Goal: Task Accomplishment & Management: Manage account settings

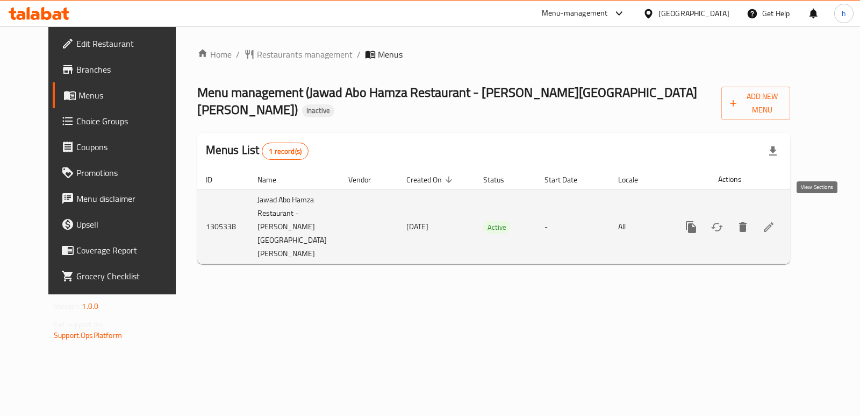
click at [782, 220] on link "enhanced table" at bounding box center [769, 227] width 26 height 26
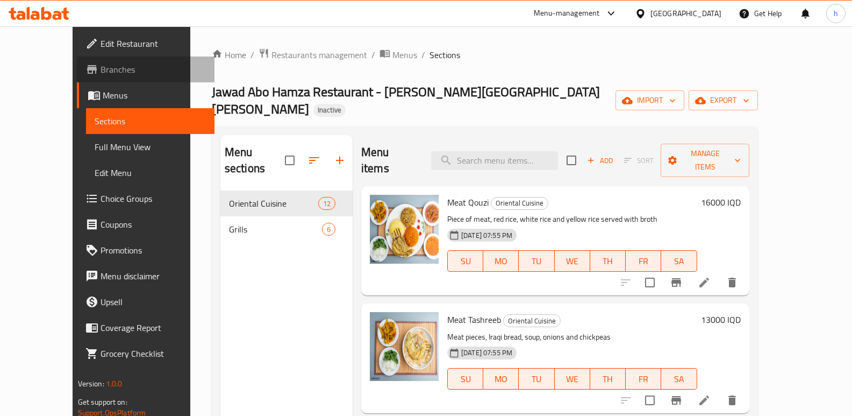
click at [101, 73] on span "Branches" at bounding box center [154, 69] width 106 height 13
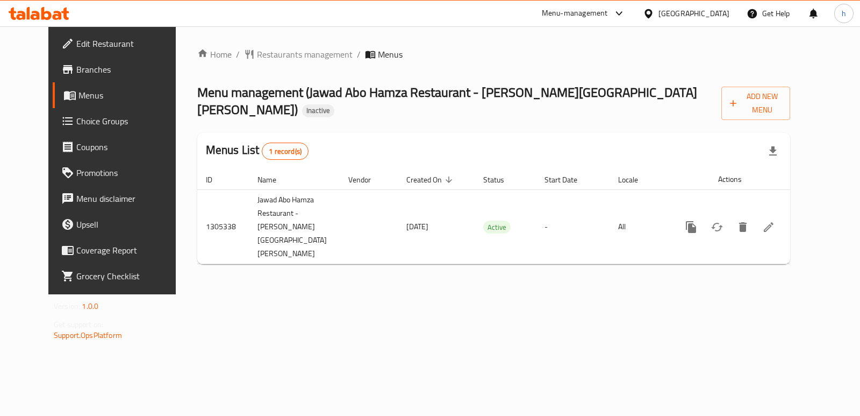
click at [391, 294] on div "Home / Restaurants management / Menus Menu management ( Jawad Abo Hamza Restaur…" at bounding box center [494, 160] width 636 height 268
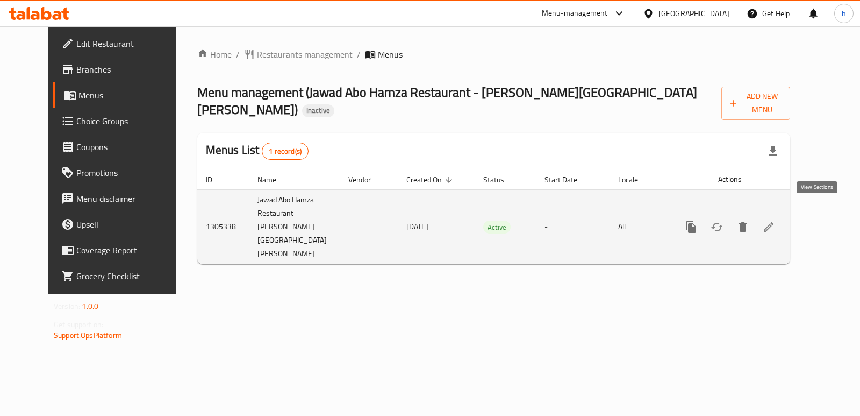
click at [774, 222] on icon "enhanced table" at bounding box center [769, 227] width 10 height 10
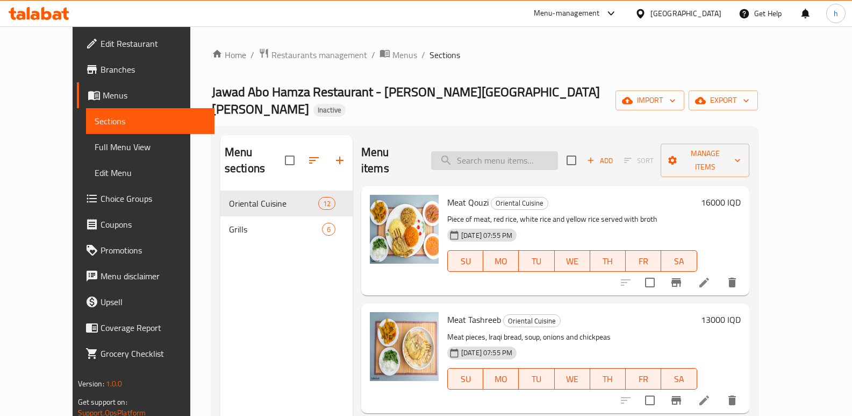
click at [508, 151] on input "search" at bounding box center [494, 160] width 127 height 19
paste input "Quarter Chicken On Rice"
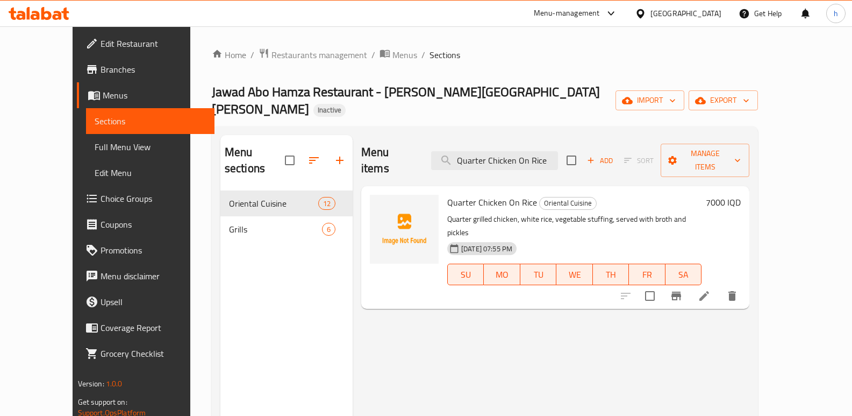
type input "Quarter Chicken On Rice"
click at [719, 286] on li at bounding box center [704, 295] width 30 height 19
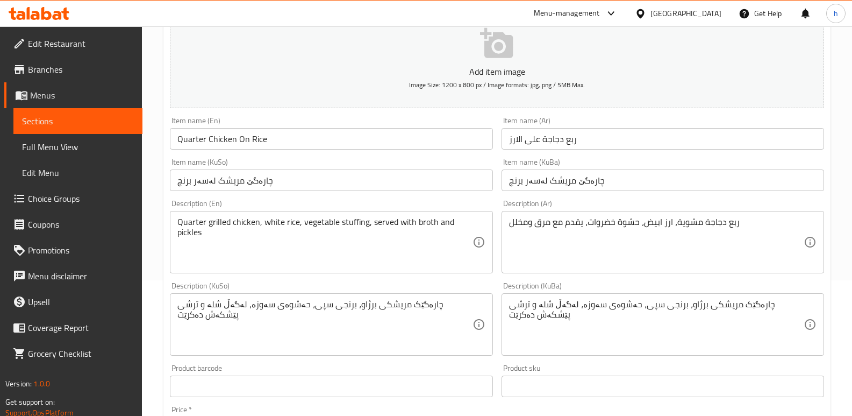
scroll to position [165, 0]
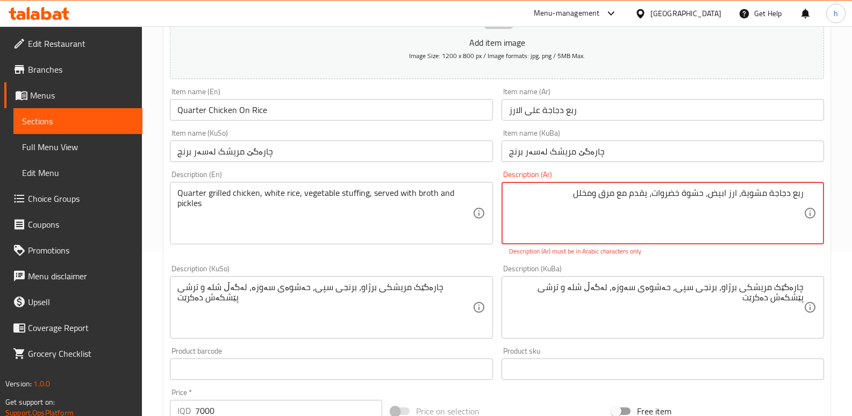
drag, startPoint x: 582, startPoint y: 188, endPoint x: 860, endPoint y: 197, distance: 277.6
click at [629, 206] on textarea "ربع دجاجة مشویة، ارز ابیض، حشوة خضروات، یقدم مع مرق ومخلل" at bounding box center [656, 213] width 295 height 51
drag, startPoint x: 570, startPoint y: 191, endPoint x: 827, endPoint y: 193, distance: 256.5
click at [827, 193] on div "Description (Ar) ربع دجاجة مشویة، ارز ابیض، حشوة خضروات، یقدم مع مرق ومخلل Desc…" at bounding box center [662, 213] width 331 height 94
paste textarea "ز , حشوة الخضروات, یقدم مع المرق والمخلل."
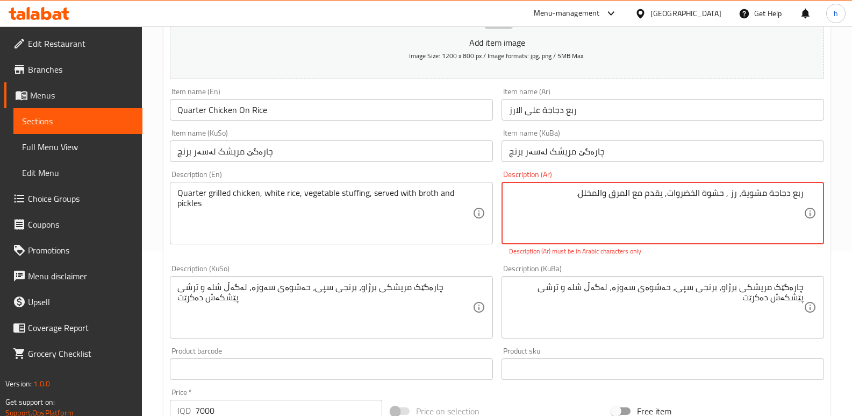
click at [741, 197] on textarea "ربع دجاجة مشویة، رز , حشوة الخضروات, یقدم مع المرق والمخلل." at bounding box center [656, 213] width 295 height 51
type textarea "ربع دجاجة مشوية، ارز، حشوة خضروات، يقدم مع مرق ومخلل."
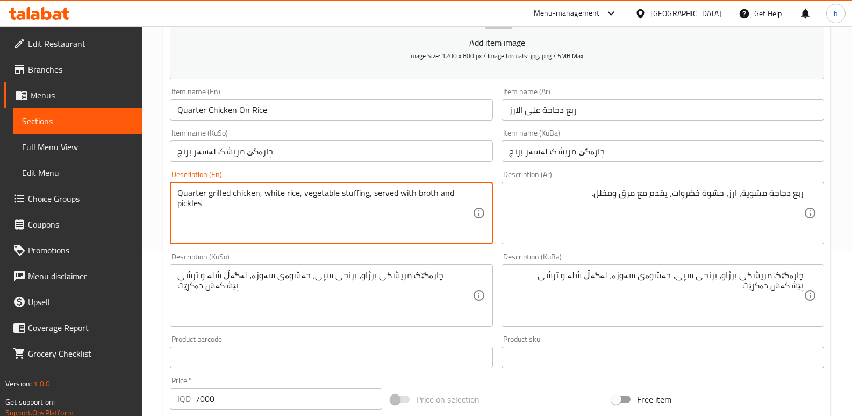
drag, startPoint x: 265, startPoint y: 195, endPoint x: 296, endPoint y: 194, distance: 31.8
paste textarea "biryani"
type textarea "Quarter grilled chicken, biryani rice, vegetable stuffing, served with broth an…"
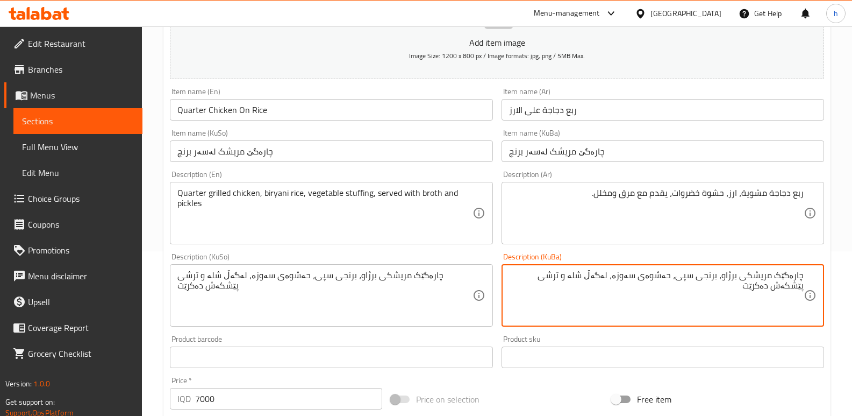
click at [691, 280] on textarea "چارەگێک مریشکی برژاو، برنجی سپی، حەشوەی سەوزە، لەگەڵ شلە و ترشی پێشکەش دەکرێت" at bounding box center [656, 295] width 295 height 51
click at [622, 278] on textarea "چارەگێک مریشکی برژاو، برنجی بریانی، حەشوەی سەوزە، لەگەڵ شلە و ترشی پێشکەش دەکرێت" at bounding box center [656, 295] width 295 height 51
click at [559, 276] on textarea "چارەگێک مریشکی برژاو، برنجی بریانی، حەشوەی سەوزەوات، لەگەڵ شلە و ترشی پێشکەش دە…" at bounding box center [656, 295] width 295 height 51
drag, startPoint x: 756, startPoint y: 284, endPoint x: 808, endPoint y: 295, distance: 53.1
click at [808, 295] on div "چارەگێک مریشکی برژاو، برنجی بریانی، حەشوەی سەوزەوات، لەگەڵ شلە و تورشی پێشکەش د…" at bounding box center [663, 295] width 323 height 62
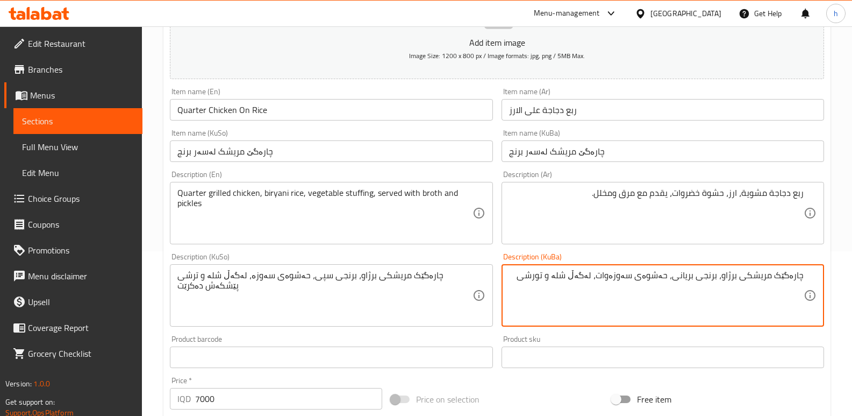
click at [605, 275] on textarea "چارەگێک مریشکی برژاو، برنجی بریانی، حەشوەی سەوزەوات، لەگەڵ شلە و تورشی" at bounding box center [656, 295] width 295 height 51
paste textarea "ێشکەش دەکرێت"
click at [757, 294] on textarea "چارەگێک مریشکی برژاو، برنجی بریانی، حەشوەی سەوزەوات، پێشکەش دەکرێت لەگەڵ شلە و …" at bounding box center [656, 295] width 295 height 51
type textarea "چارەگێک مریشکی برژاو، برنجی بریانی، حەشوەی سەوزەوات، پێشکەش دەکرێت لەگەڵ شلە و …"
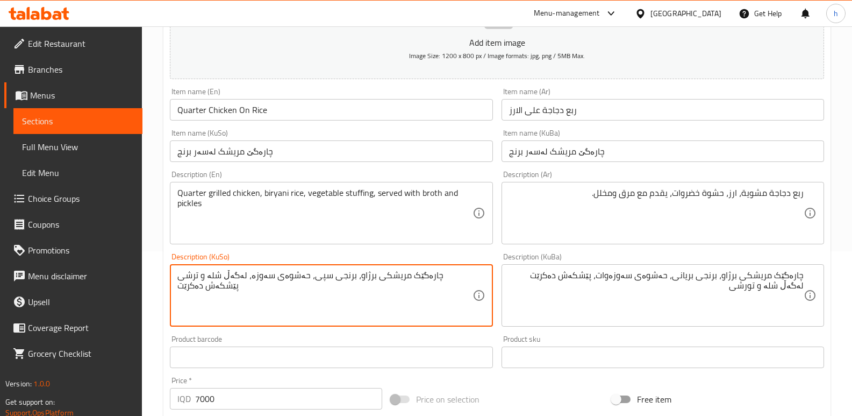
paste textarea "ریانی، حەشوەی سەوزەوات، پێشکەش دەکرێت لەگەڵ شلە و تورشی"
type textarea "چارەگێک مریشکی برژاو، برنجی بریانی، حەشوەی سەوزەوات، پێشکەش دەکرێت لەگەڵ شلە و …"
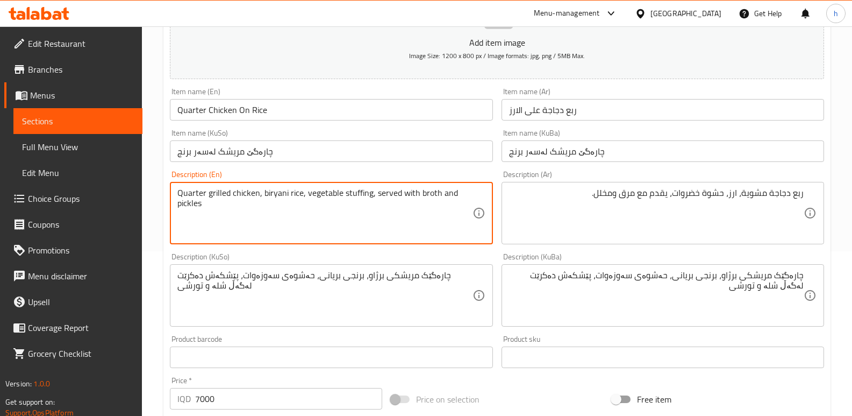
click at [272, 196] on textarea "Quarter grilled chicken, biryani rice, vegetable stuffing, served with broth an…" at bounding box center [324, 213] width 295 height 51
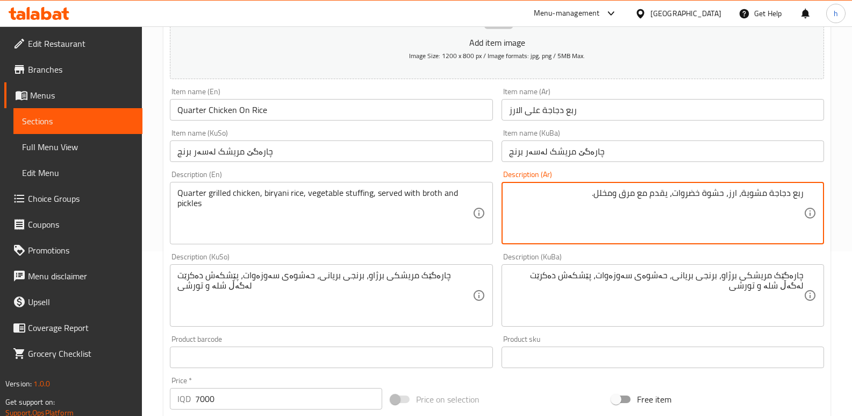
paste textarea "رياني"
click at [732, 195] on textarea "ربع دجاجة مشوية، ارزبرياني، حشوة خضروات، يقدم مع مرق ومخلل." at bounding box center [656, 213] width 295 height 51
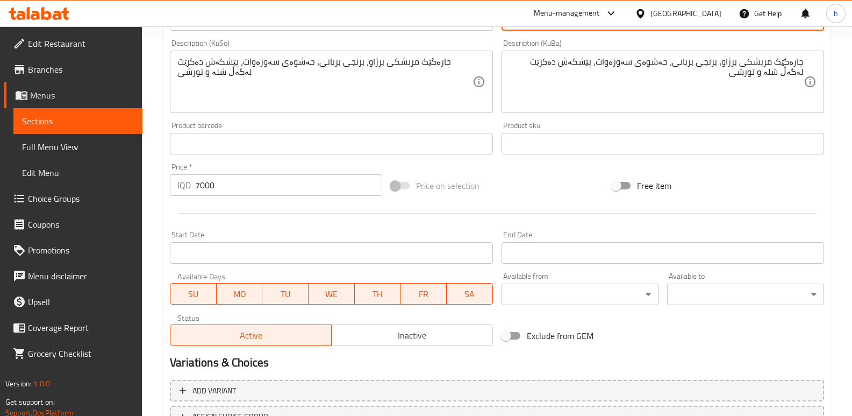
scroll to position [432, 0]
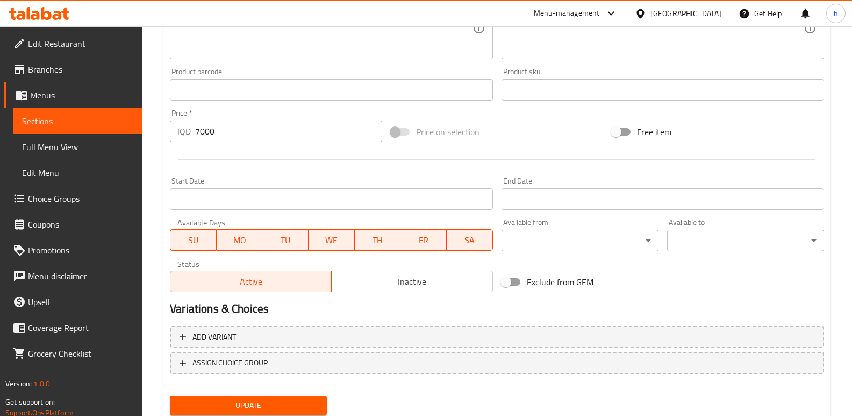
type textarea "ربع دجاجة مشوية، ارز برياني، حشوة خضروات، يقدم مع مرق ومخلل."
click at [323, 398] on button "Update" at bounding box center [248, 405] width 157 height 20
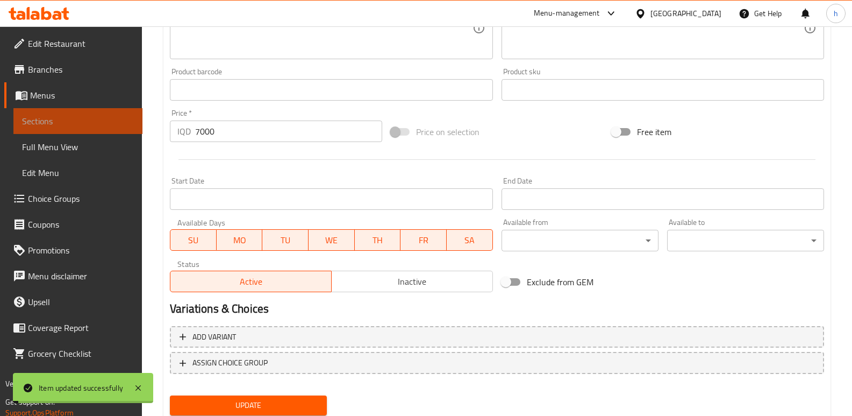
click at [112, 115] on span "Sections" at bounding box center [78, 121] width 112 height 13
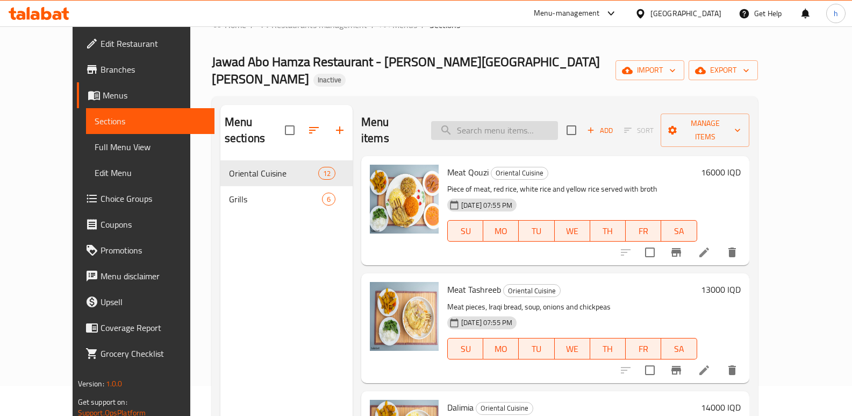
click at [523, 121] on input "search" at bounding box center [494, 130] width 127 height 19
paste input "Chicken On Rice"
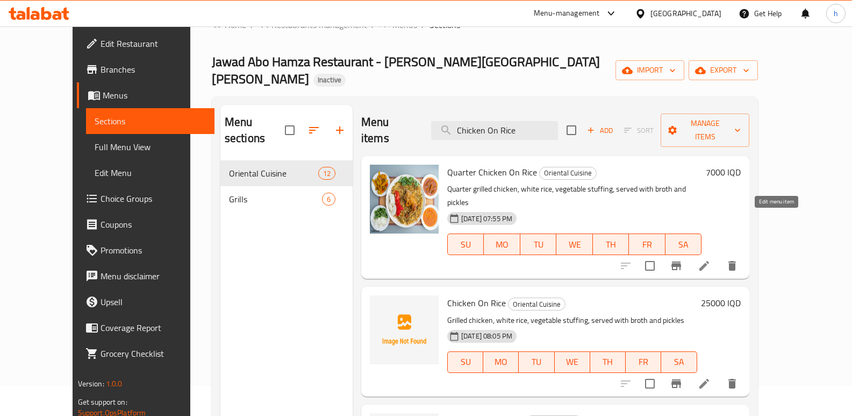
type input "Chicken On Rice"
click at [709, 261] on icon at bounding box center [704, 266] width 10 height 10
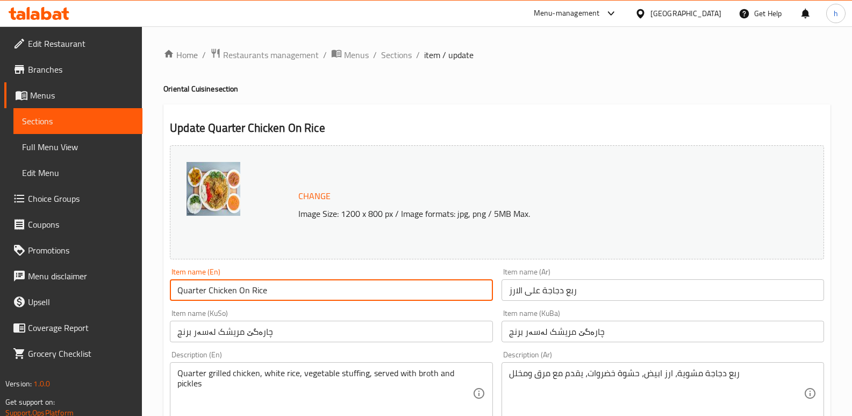
drag, startPoint x: 267, startPoint y: 288, endPoint x: 160, endPoint y: 284, distance: 106.5
click at [96, 122] on span "Sections" at bounding box center [78, 121] width 112 height 13
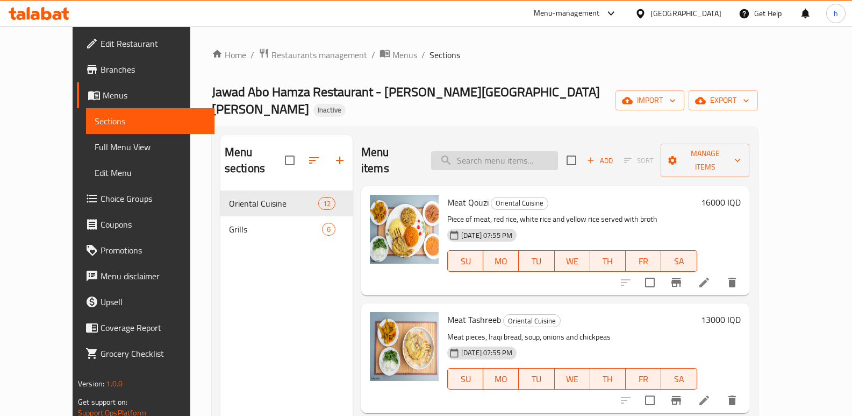
click at [549, 151] on input "search" at bounding box center [494, 160] width 127 height 19
paste input "Quarter Chicken On Rice"
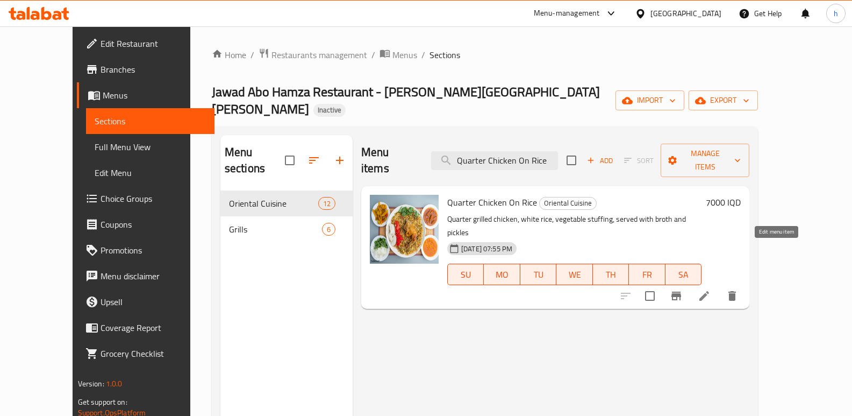
type input "Quarter Chicken On Rice"
click at [709, 291] on icon at bounding box center [704, 296] width 10 height 10
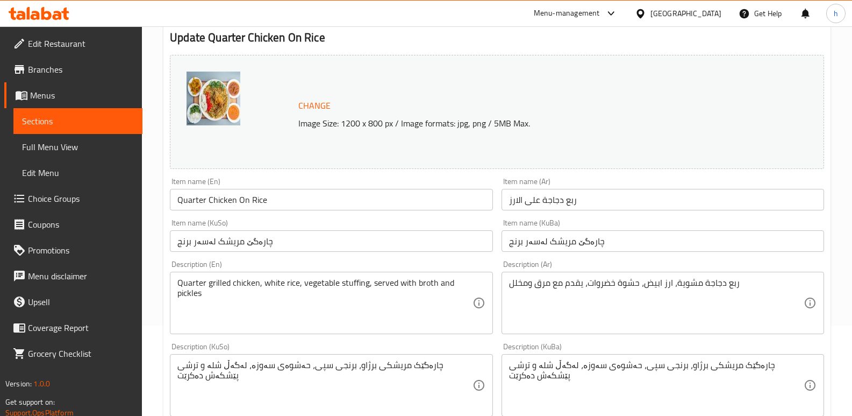
scroll to position [127, 0]
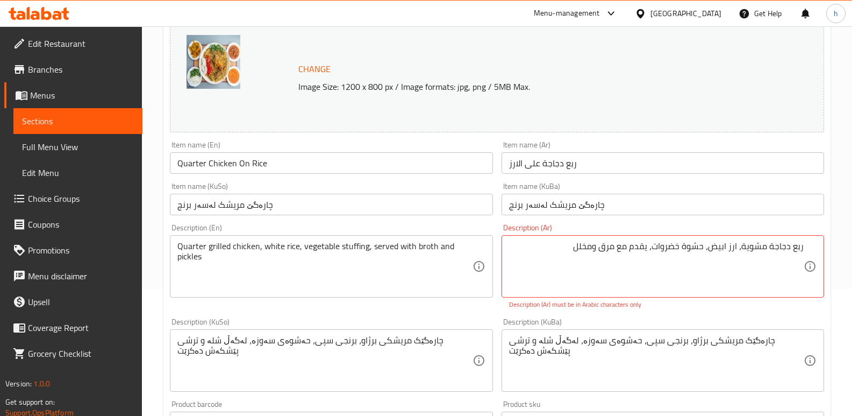
click at [749, 247] on textarea "ربع دجاجة مشویة، ارز ابیض، حشوة خضروات، یقدم مع مرق ومخلل" at bounding box center [656, 266] width 295 height 51
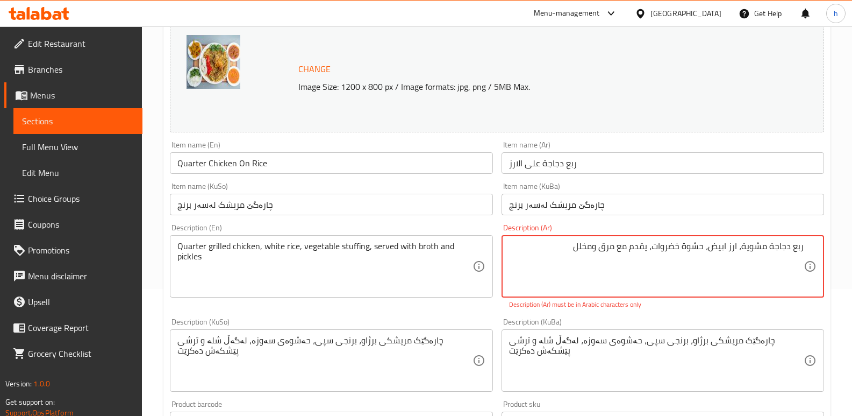
type textarea "ربع دجاجة مشوية، ارز ابيض، حشوة خضروات، يقدم مع مرق ومخلل"
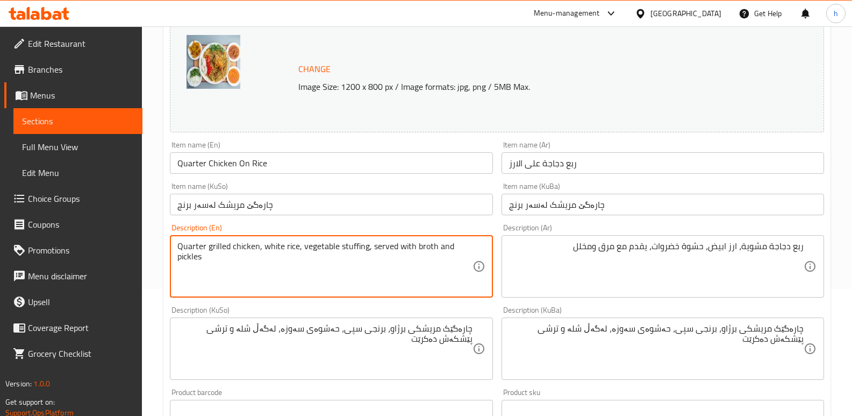
click at [274, 246] on textarea "Quarter grilled chicken, white rice, vegetable stuffing, served with broth and …" at bounding box center [324, 266] width 295 height 51
paste textarea "biryani"
type textarea "Quarter grilled chicken, biryani rice, vegetable stuffing, served with broth an…"
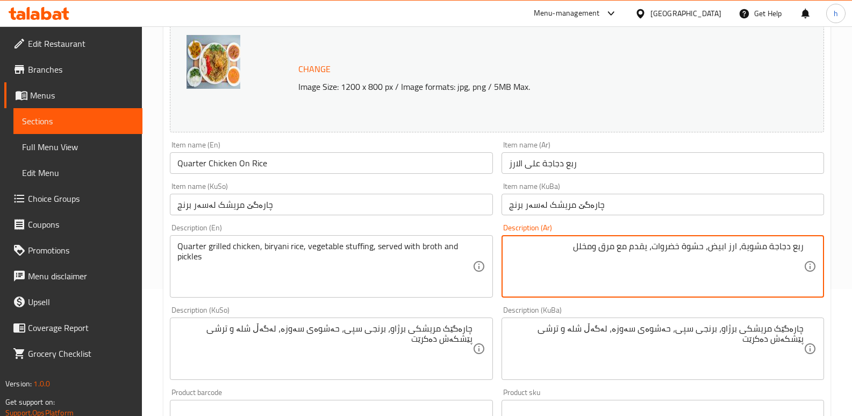
click at [722, 249] on textarea "ربع دجاجة مشوية، ارز ابيض، حشوة خضروات، يقدم مع مرق ومخلل" at bounding box center [656, 266] width 295 height 51
paste textarea "رياني"
type textarea "ربع دجاجة مشوية، ارز برياني، حشوة خضروات، يقدم مع مرق ومخلل"
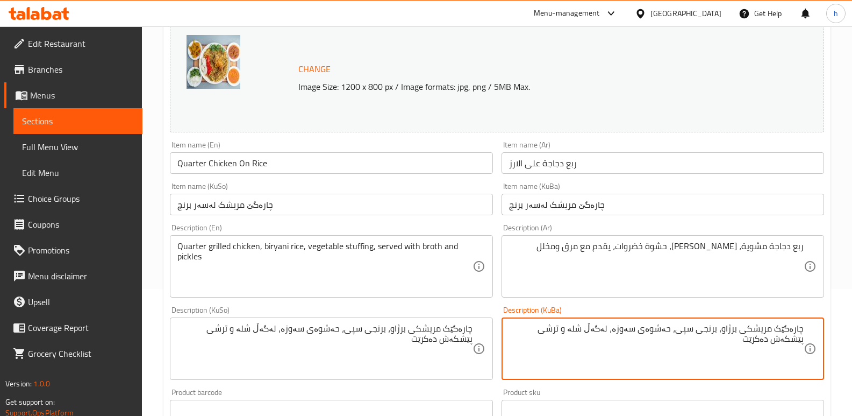
click at [689, 326] on textarea "چارەگێک مریشکی برژاو، برنجی سپی، حەشوەی سەوزە، لەگەڵ شلە و ترشی پێشکەش دەکرێت" at bounding box center [656, 348] width 295 height 51
paste textarea "رياني"
click at [728, 343] on textarea "چارەگێک مریشکی برژاو، برنجی برياني، حەشوەی سەوزە، لەگەڵ شلە و ترشی پێشکەش دەکرێت" at bounding box center [656, 348] width 295 height 51
type textarea "چارەگێک مریشکی برژاو، برنجی برياني، حەشوەی سەوزە، لەگەڵ شلە و ترشی پێشکەش دەکرێت"
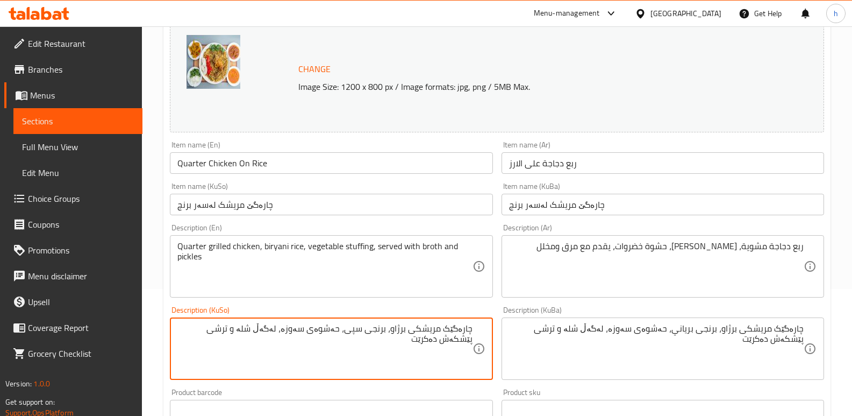
paste textarea "رياني"
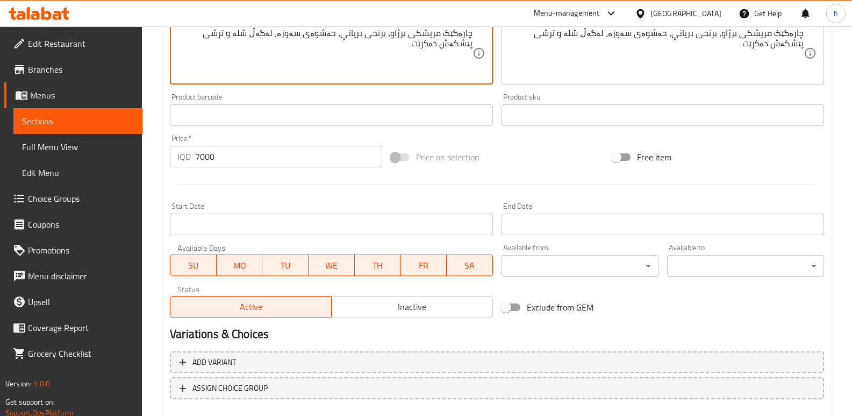
scroll to position [483, 0]
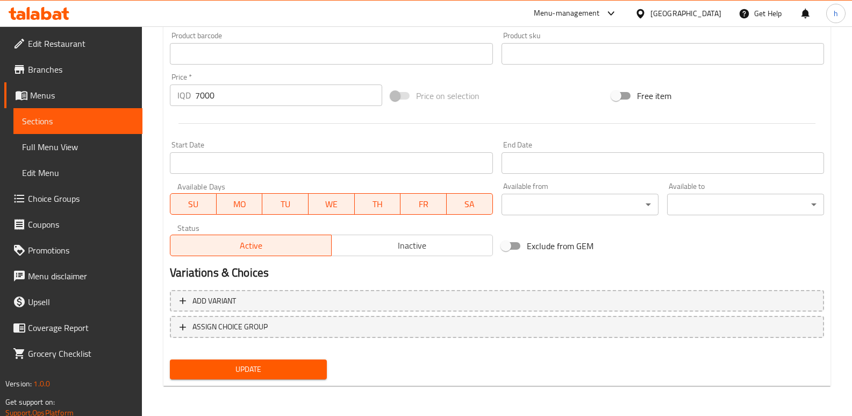
type textarea "چارەگێک مریشکی برژاو، برنجی برياني، حەشوەی سەوزە، لەگەڵ شلە و ترشی پێشکەش دەکرێت"
click at [311, 367] on span "Update" at bounding box center [248, 368] width 140 height 13
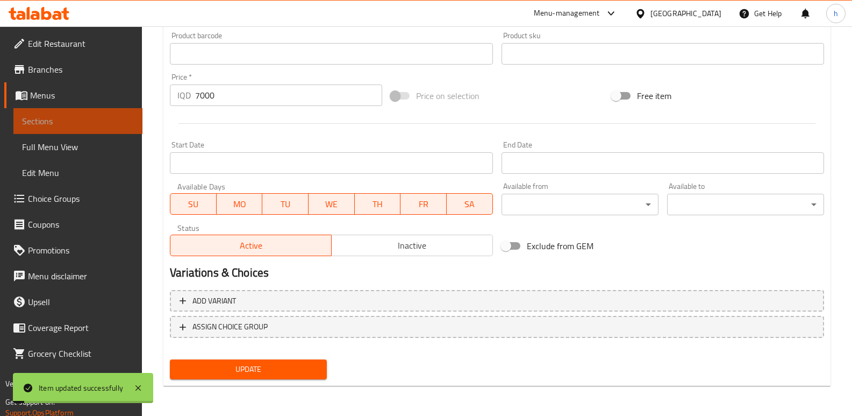
click at [102, 120] on span "Sections" at bounding box center [78, 121] width 112 height 13
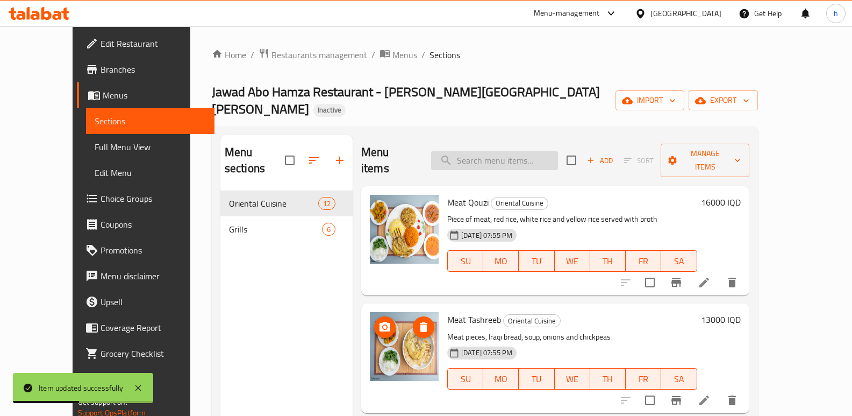
click at [517, 151] on input "search" at bounding box center [494, 160] width 127 height 19
paste input "Chicken On Rice"
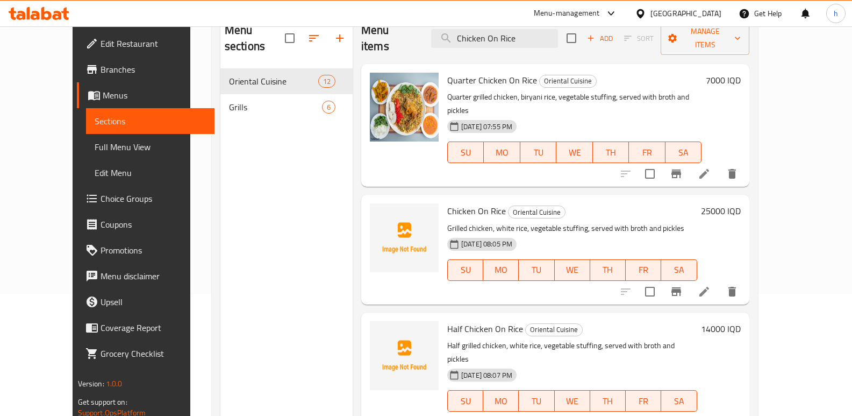
scroll to position [148, 0]
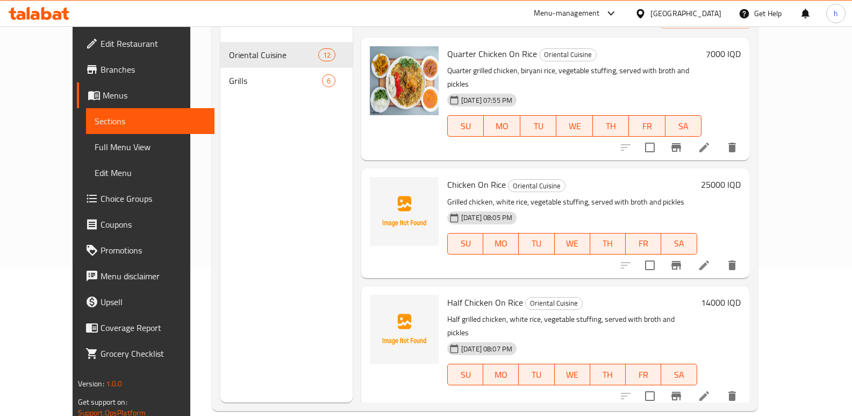
type input "Chicken On Rice"
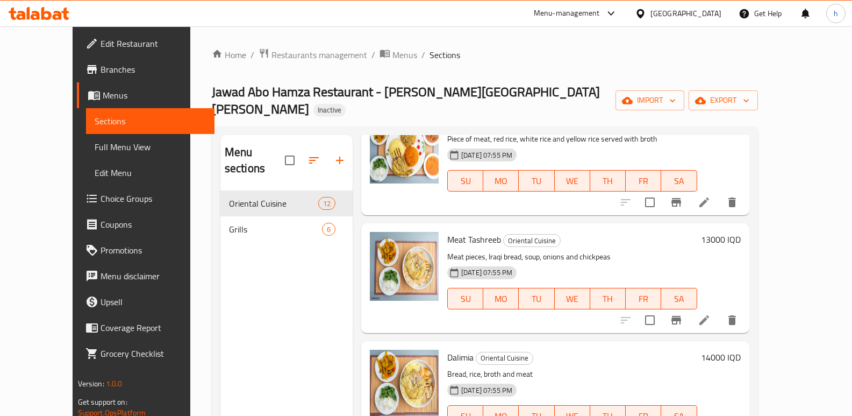
scroll to position [0, 0]
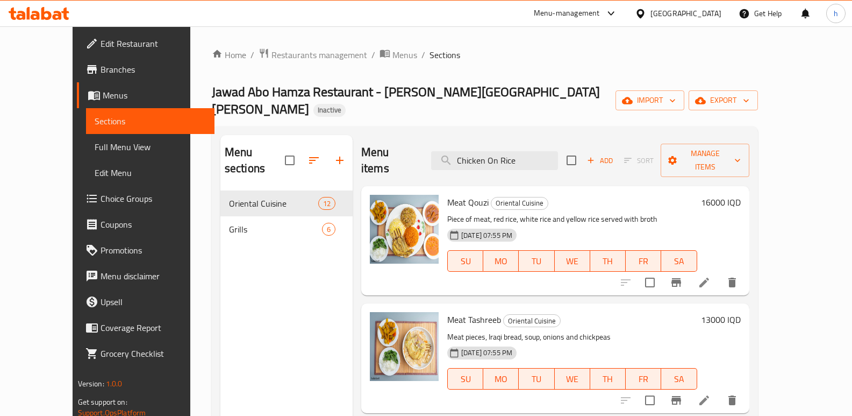
drag, startPoint x: 546, startPoint y: 137, endPoint x: 399, endPoint y: 147, distance: 147.7
click at [399, 147] on div "Menu items Chicken On Rice Add Sort Manage items" at bounding box center [555, 160] width 388 height 51
paste input "Chicken On Rice"
type input "Chicken On Rice"
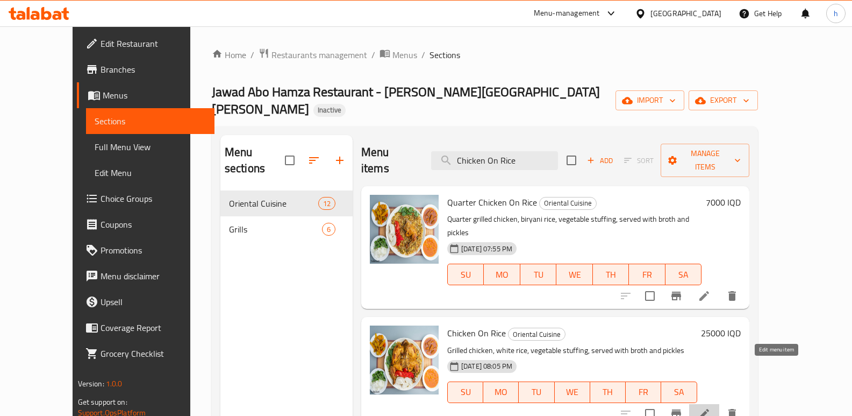
click at [711, 407] on icon at bounding box center [704, 413] width 13 height 13
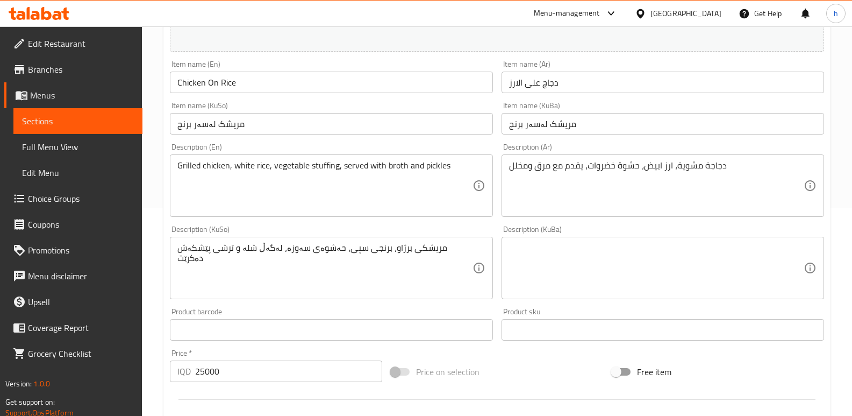
scroll to position [209, 0]
click at [247, 166] on textarea "Grilled chicken, white rice, vegetable stuffing, served with broth and pickles" at bounding box center [324, 184] width 295 height 51
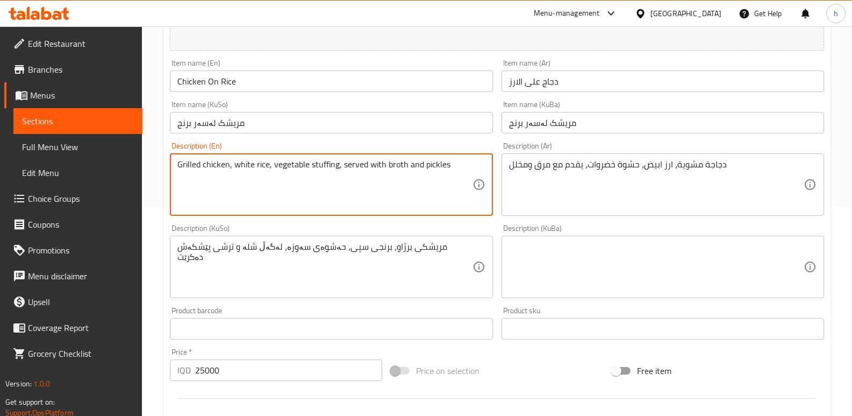
paste textarea "biryani"
type textarea "Grilled chicken, biryani rice, vegetable stuffing, served with broth and pickles"
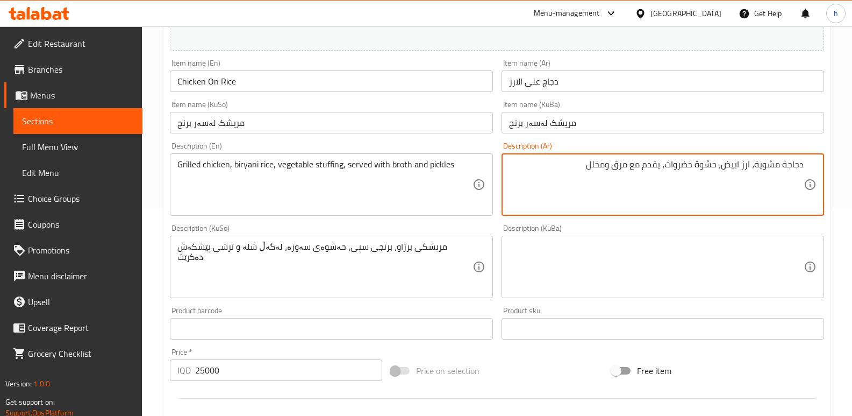
click at [737, 164] on textarea "دجاجة مشوية، ارز ابيض، حشوة خضروات، يقدم مع مرق ومخلل" at bounding box center [656, 184] width 295 height 51
paste textarea "رياني"
type textarea "دجاجة مشوية، ارز برياني، حشوة خضروات، يقدم مع مرق ومخلل"
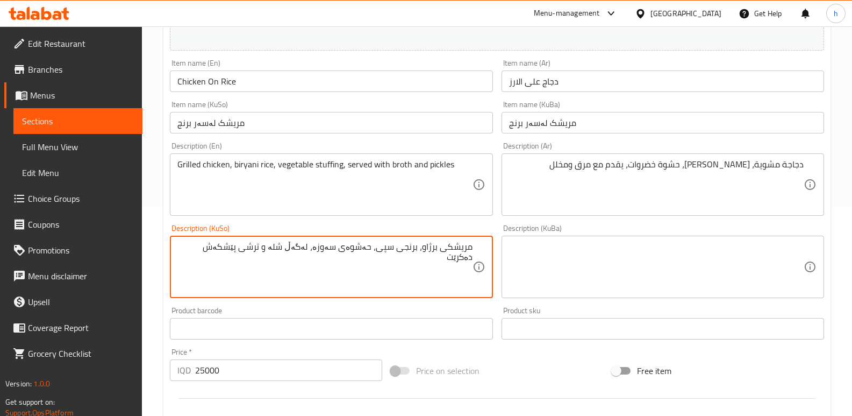
click at [389, 249] on textarea "مریشکی برژاو، برنجی سپی، حەشوەی سەوزە، لەگەڵ شلە و ترشی پێشکەش دەکرێت" at bounding box center [324, 266] width 295 height 51
click at [389, 247] on textarea "مریشکی برژاو، برنجی سپی، حەشوەی سەوزە، لەگەڵ شلە و ترشی پێشکەش دەکرێت" at bounding box center [324, 266] width 295 height 51
click at [389, 247] on textarea "مریشکی برژاو، برنجی بریانی، حەشوەی سەوزە، لەگەڵ شلە و ترشی پێشکەش دەکرێت" at bounding box center [324, 266] width 295 height 51
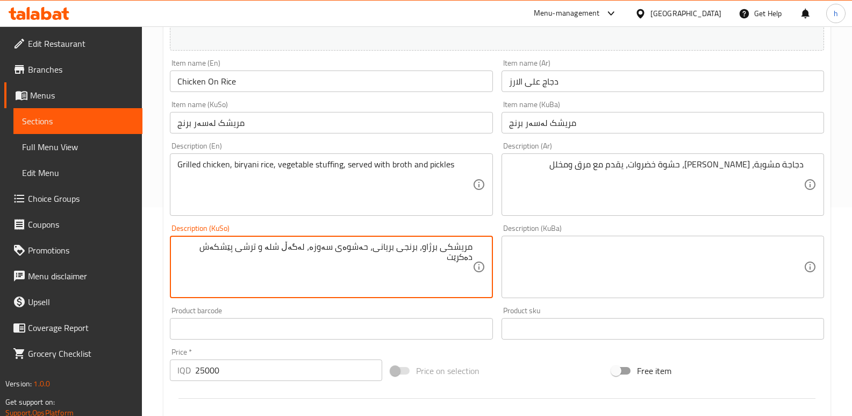
click at [389, 247] on textarea "مریشکی برژاو، برنجی بریانی، حەشوەی سەوزە، لەگەڵ شلە و ترشی پێشکەش دەکرێت" at bounding box center [324, 266] width 295 height 51
click at [418, 274] on textarea "مریشکی برژاو، برنجی بریانی، حەشوەی سەوزە، لەگەڵ شلە و ترشی پێشکەش دەکرێت" at bounding box center [324, 266] width 295 height 51
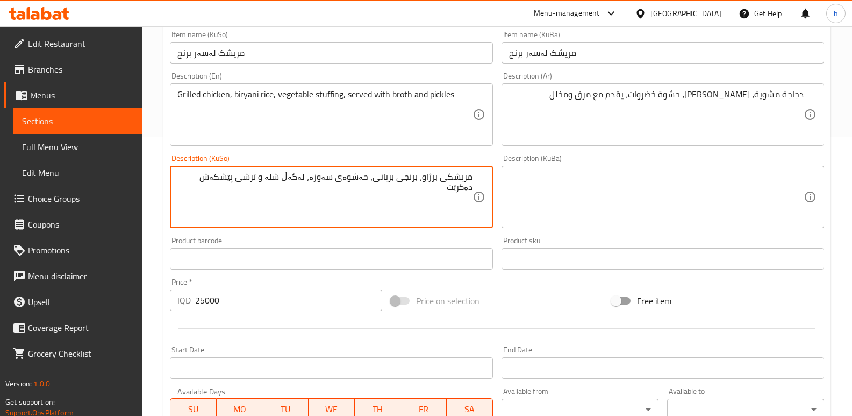
scroll to position [439, 0]
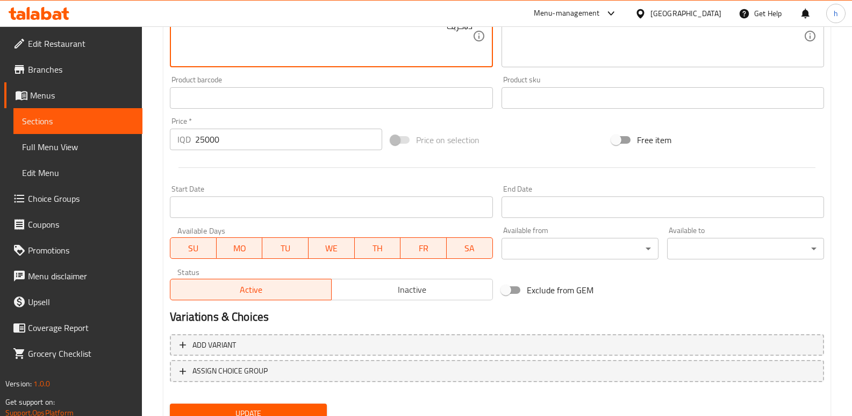
type textarea "مریشکی برژاو، برنجی بریانی، حەشوەی سەوزە، لەگەڵ شلە و ترشی پێشکەش دەکرێت"
click at [299, 408] on span "Update" at bounding box center [248, 412] width 140 height 13
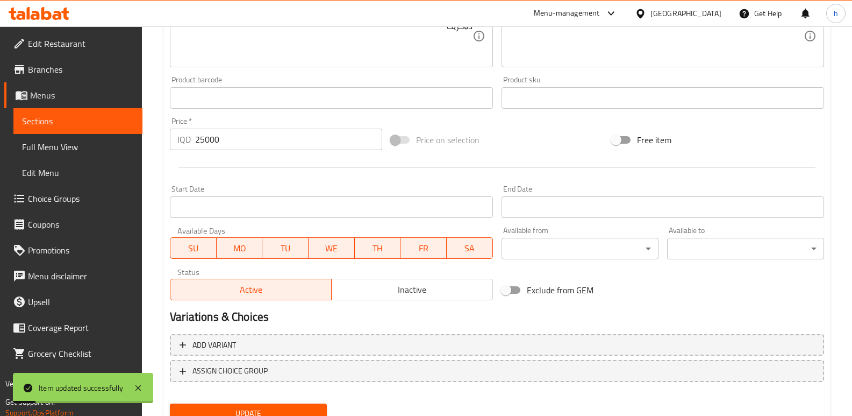
click at [82, 123] on span "Sections" at bounding box center [78, 121] width 112 height 13
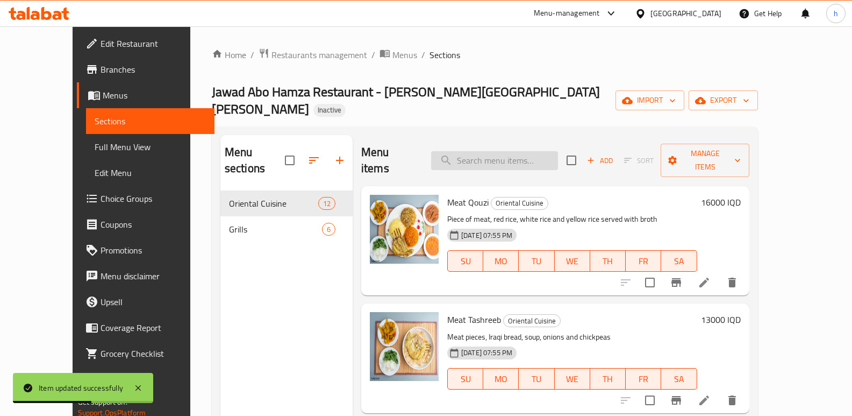
click at [558, 151] on input "search" at bounding box center [494, 160] width 127 height 19
paste input "Half Chicken On Rice"
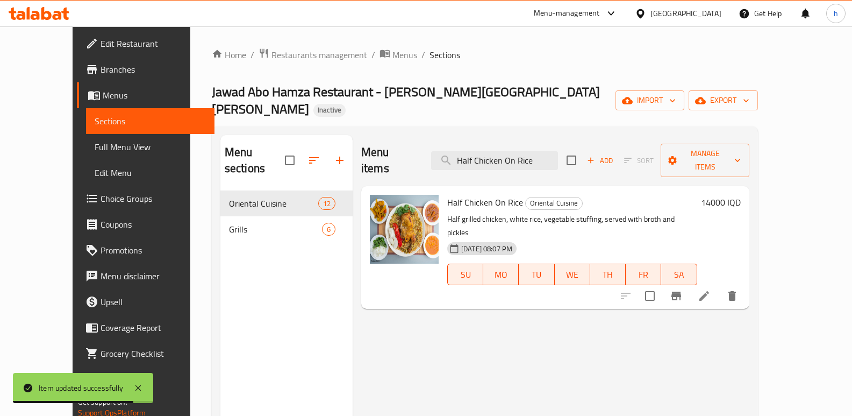
type input "Half Chicken On Rice"
click at [711, 289] on icon at bounding box center [704, 295] width 13 height 13
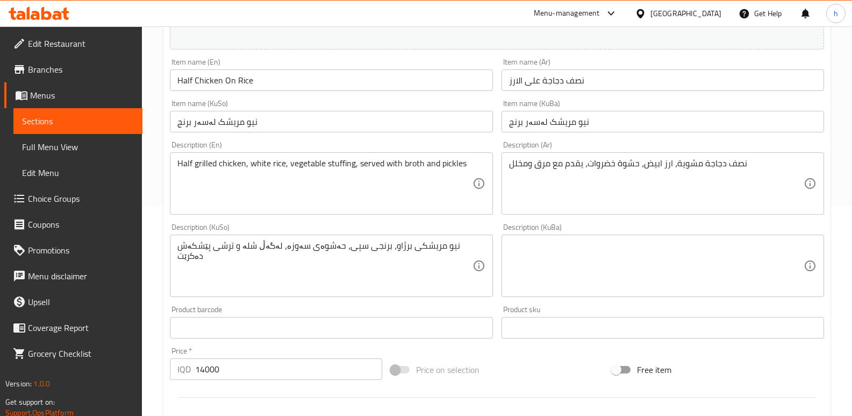
scroll to position [212, 0]
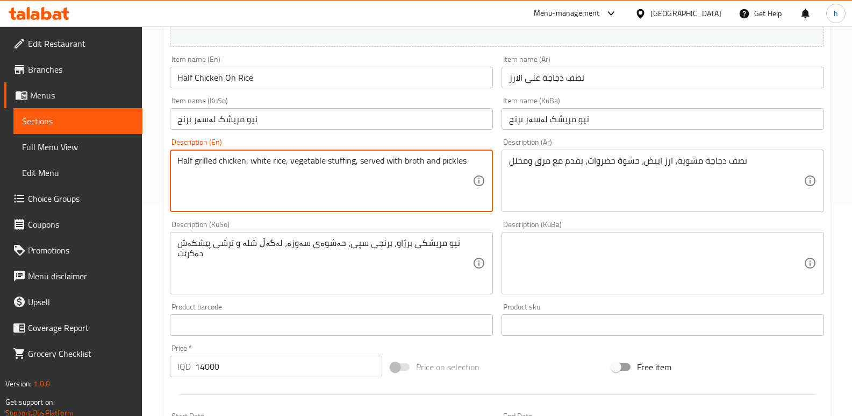
click at [260, 159] on textarea "Half grilled chicken, white rice, vegetable stuffing, served with broth and pic…" at bounding box center [324, 180] width 295 height 51
paste textarea "biryani"
type textarea "Half grilled chicken, biryani rice, vegetable stuffing, served with broth and p…"
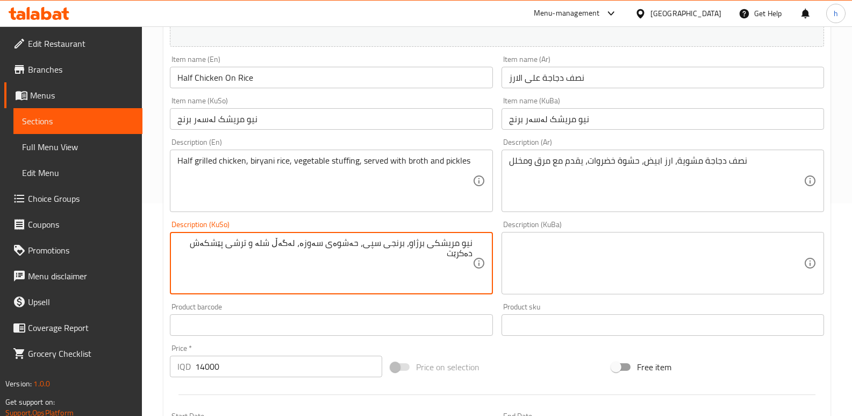
click at [374, 248] on textarea "نیو مریشکی برژاو، برنجی سپی، حەشوەی سەوزە، لەگەڵ شلە و ترشی پێشکەش دەکرێت" at bounding box center [324, 263] width 295 height 51
paste textarea "رياني"
click at [372, 243] on textarea "نیو مریشکی برژاو، برنجی برياني، حەشوەی سەوزە، لەگەڵ شلە و ترشی پێشکەش دەکرێت" at bounding box center [324, 263] width 295 height 51
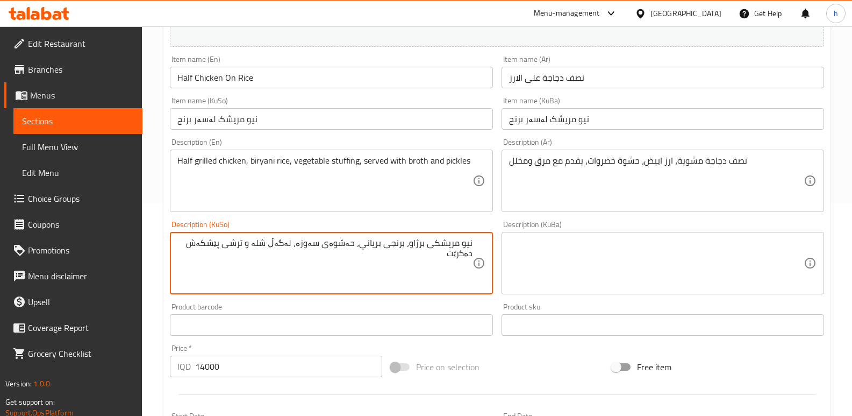
paste textarea "یانی"
type textarea "نیو مریشکی برژاو، برنجی بریانی، حەشوەی سەوزە، لەگەڵ شلە و ترشی پێشکەش دەکرێت"
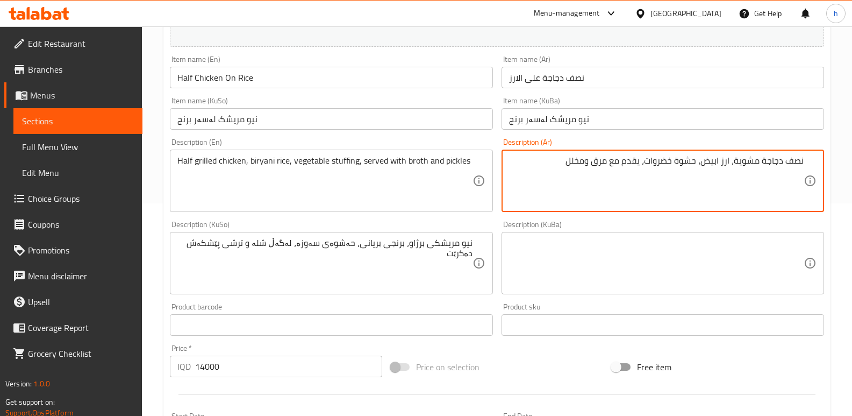
click at [717, 160] on textarea "نصف دجاجة مشوية، ارز ابيض، حشوة خضروات، يقدم مع مرق ومخلل" at bounding box center [656, 180] width 295 height 51
paste textarea "رياني"
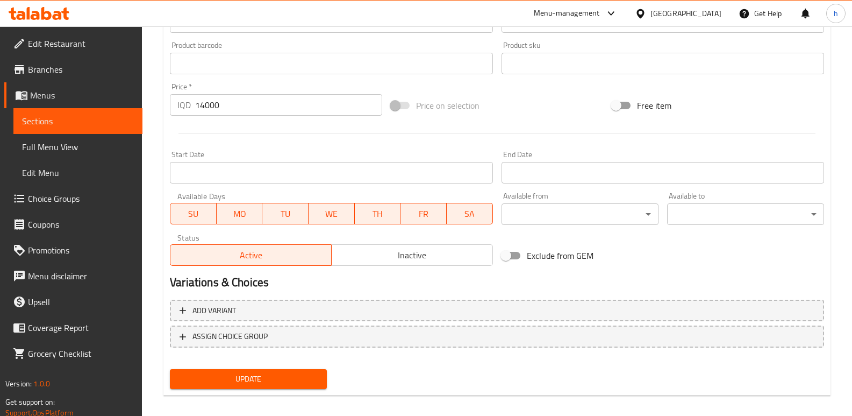
scroll to position [483, 0]
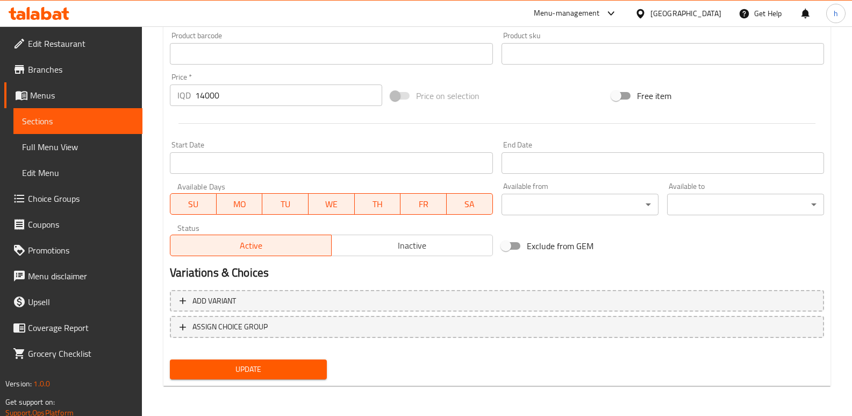
type textarea "نصف دجاجة مشوية، ارز برياني، حشوة خضروات، يقدم مع مرق ومخلل"
click at [310, 362] on button "Update" at bounding box center [248, 369] width 157 height 20
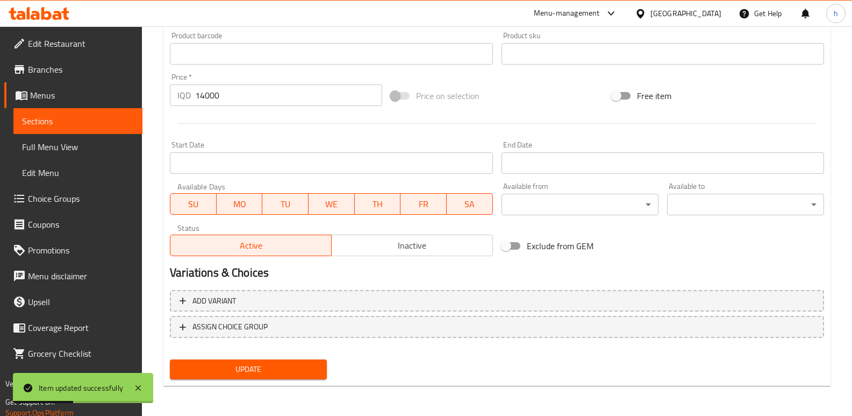
click at [116, 124] on span "Sections" at bounding box center [78, 121] width 112 height 13
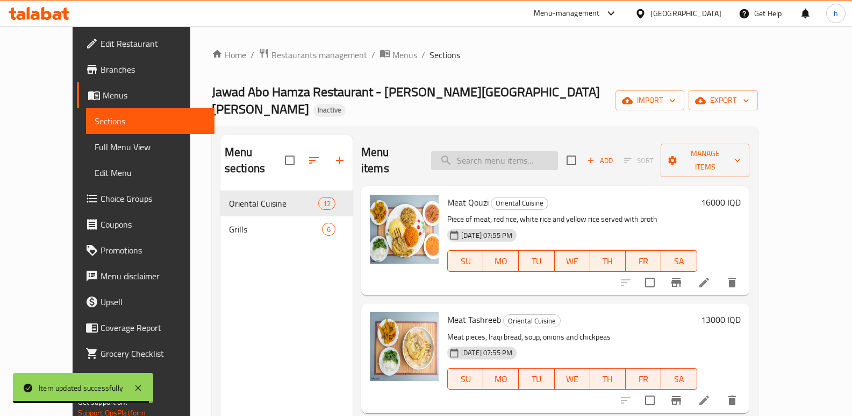
click at [535, 151] on input "search" at bounding box center [494, 160] width 127 height 19
paste input "Rice And Broth"
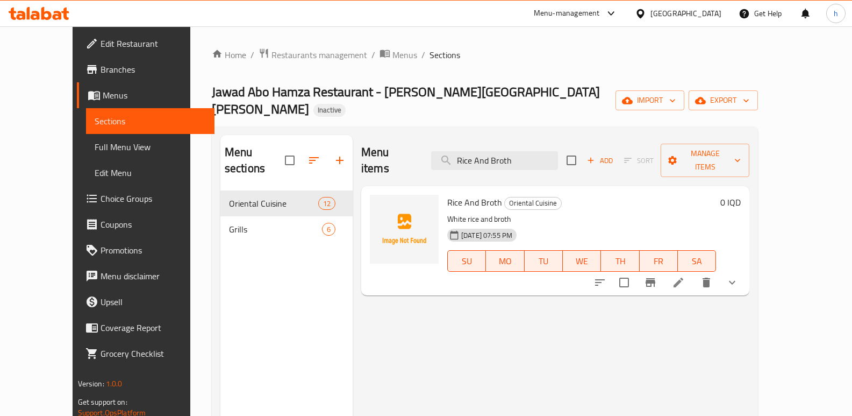
type input "Rice And Broth"
click at [685, 276] on icon at bounding box center [678, 282] width 13 height 13
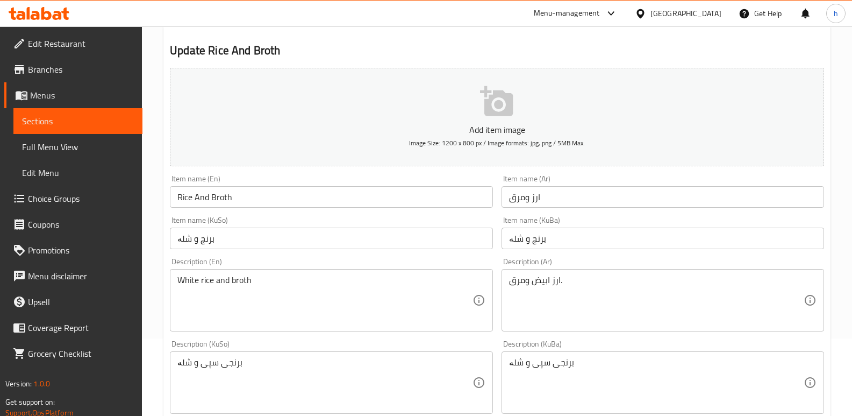
scroll to position [79, 0]
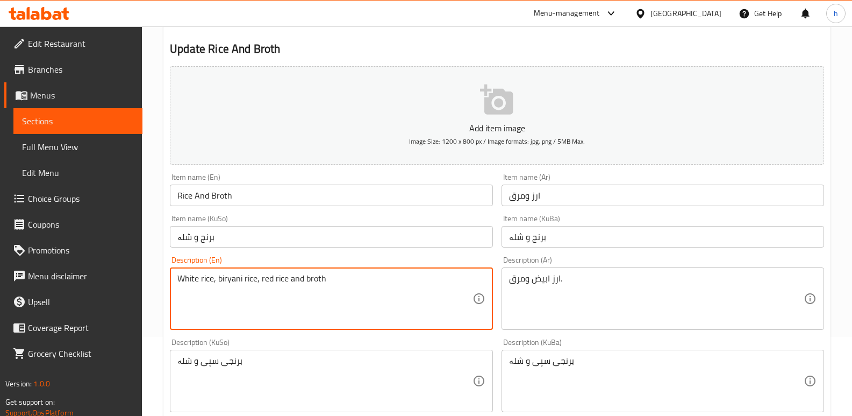
type textarea "White rice, biryani rice, red rice and broth"
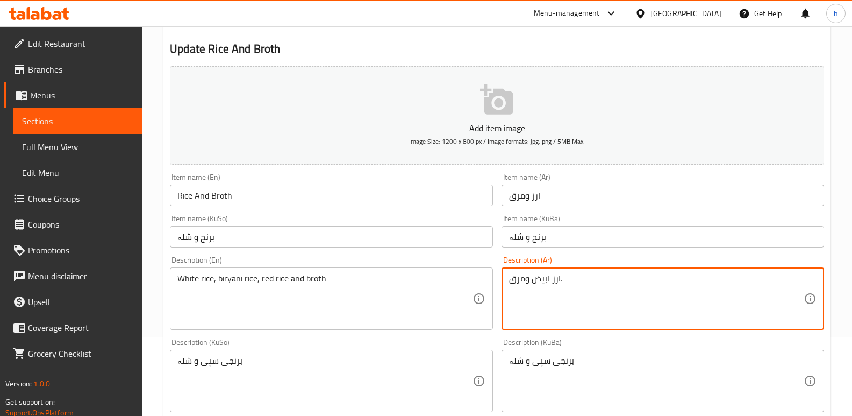
paste textarea "رز أبيض، أرز برياني، أرز أحمر ومرق"
type textarea "أرز أبيض، أرز برياني، أرز أحمر ومرق"
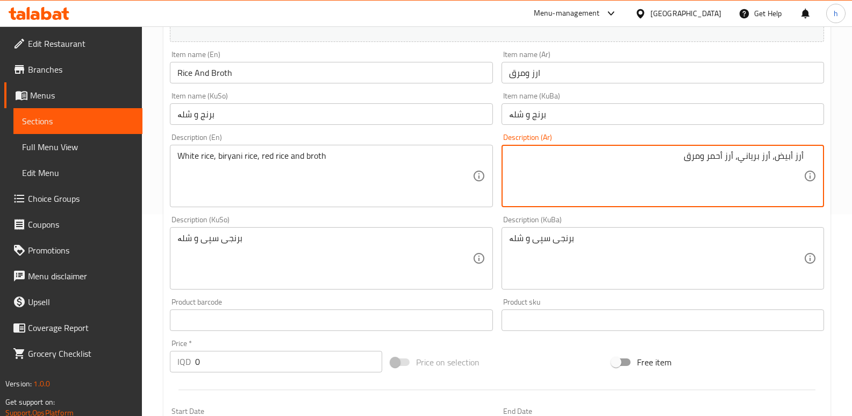
scroll to position [223, 0]
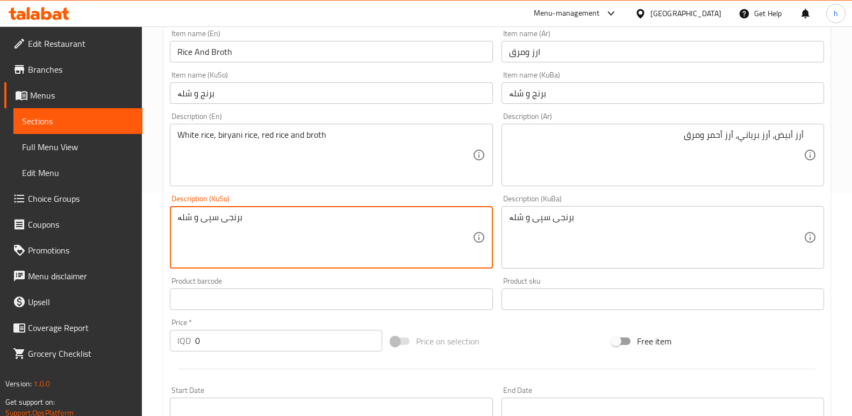
paste textarea "، برنجی بریانی، برنجی سوور و شۆربای"
click at [322, 216] on textarea "برنجی سپی، برنجی بریانی، برنجی سوور و شۆربای" at bounding box center [324, 237] width 295 height 51
type textarea "برنجی سپی، برنجی بریانی، برنجی سوور و شلە"
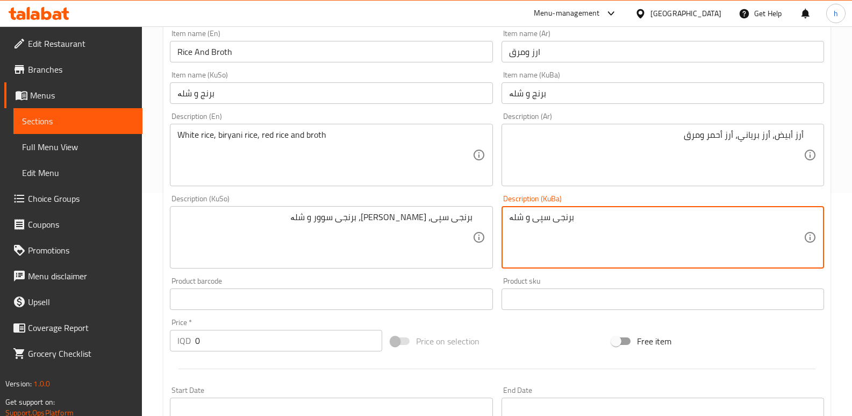
paste textarea "، برنجی بریانی، برنجی سوور"
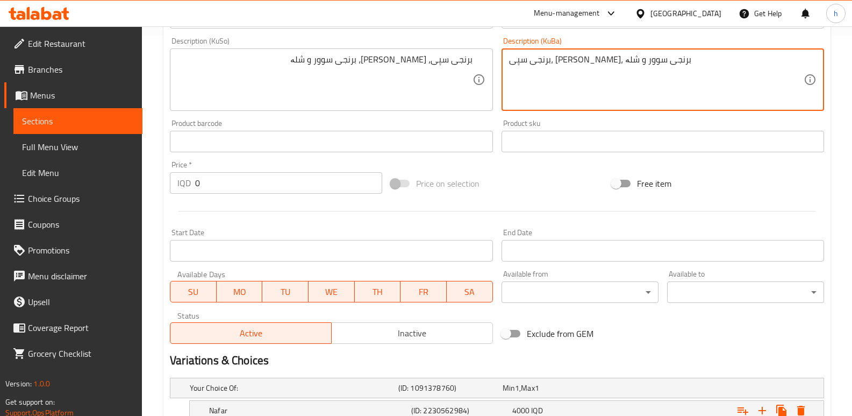
scroll to position [554, 0]
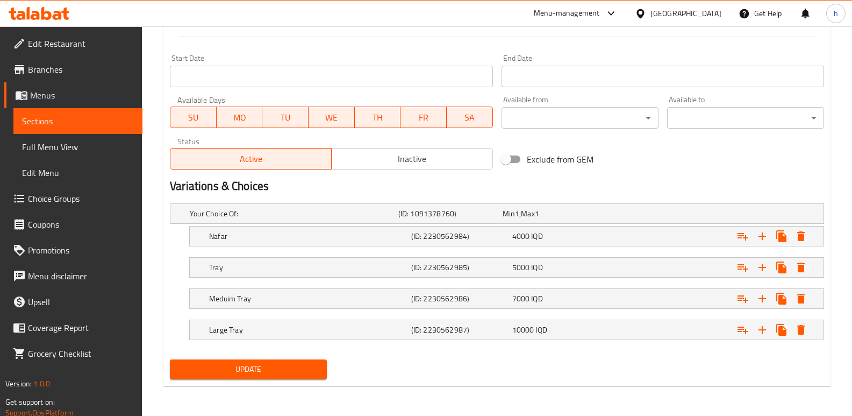
type textarea "برنجی سپی، برنجی بریانی، برنجی سوور و شلە"
click at [292, 363] on span "Update" at bounding box center [248, 368] width 140 height 13
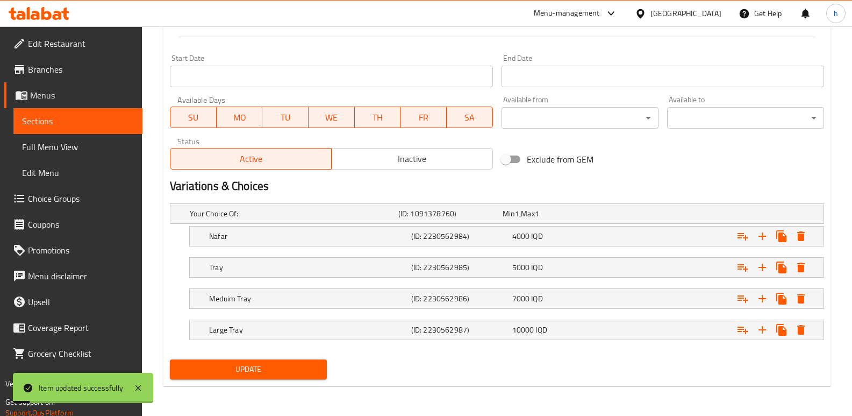
click at [124, 128] on link "Sections" at bounding box center [77, 121] width 129 height 26
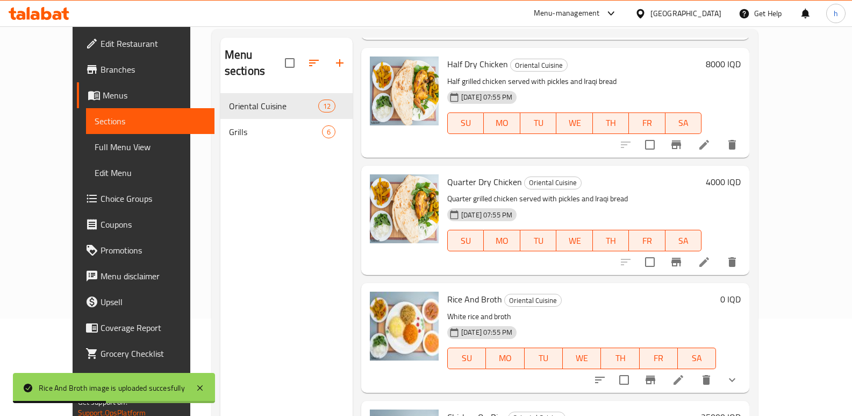
scroll to position [77, 0]
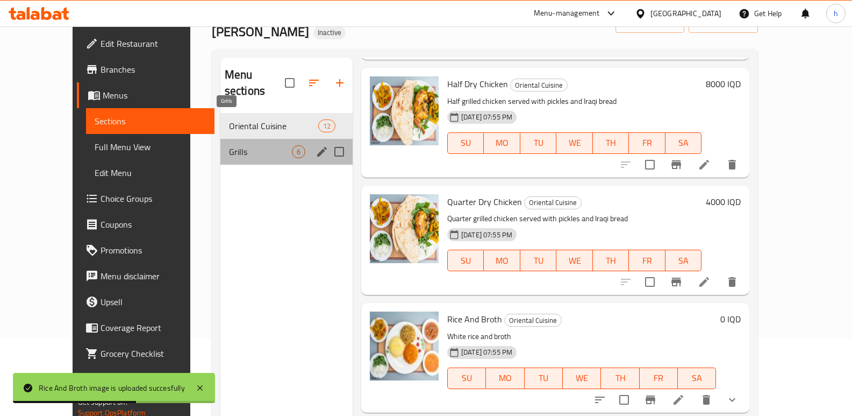
click at [229, 145] on span "Grills" at bounding box center [260, 151] width 63 height 13
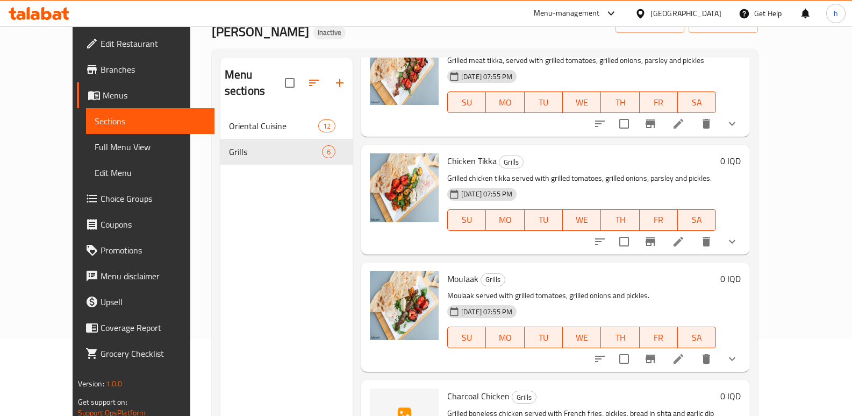
click at [95, 144] on span "Full Menu View" at bounding box center [151, 146] width 112 height 13
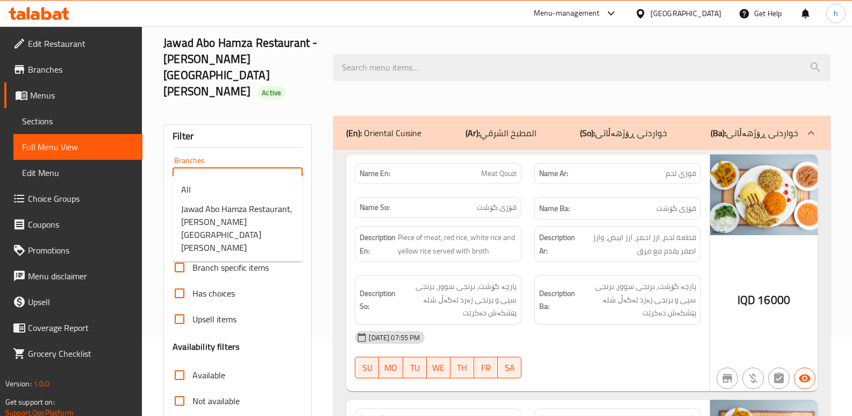
drag, startPoint x: 208, startPoint y: 162, endPoint x: 217, endPoint y: 199, distance: 37.7
click at [208, 171] on input "Branches" at bounding box center [229, 178] width 106 height 15
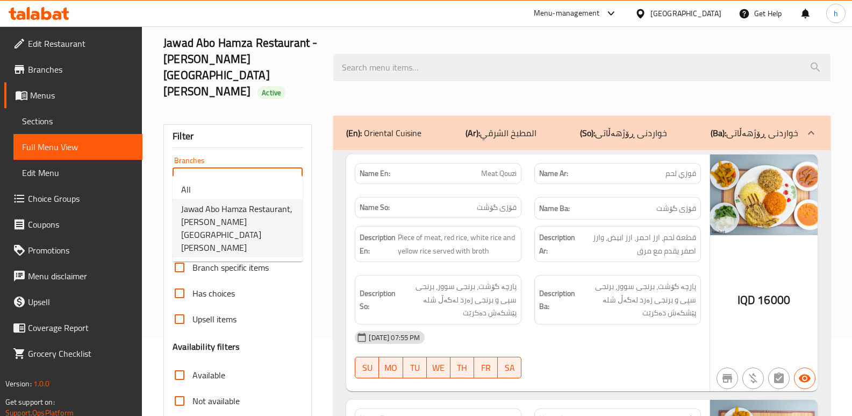
click at [220, 205] on span "Jawad Abo Hamza Restaurant, Al Hizam Al Akhdar Street" at bounding box center [237, 228] width 113 height 52
type input "Jawad Abo Hamza Restaurant, Al Hizam Al Akhdar Street"
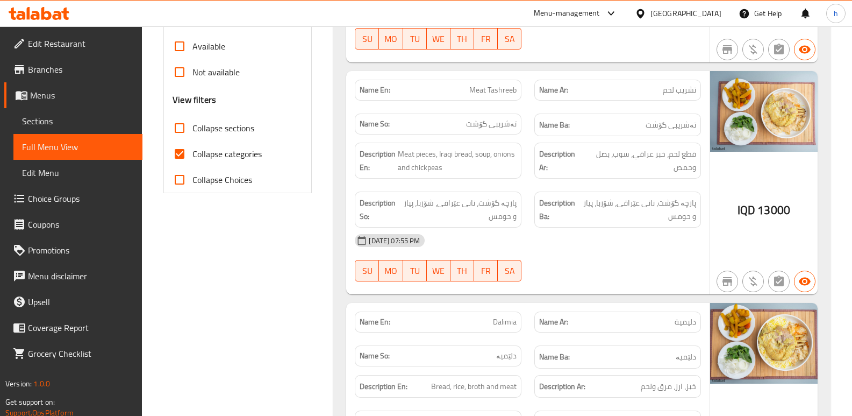
scroll to position [420, 0]
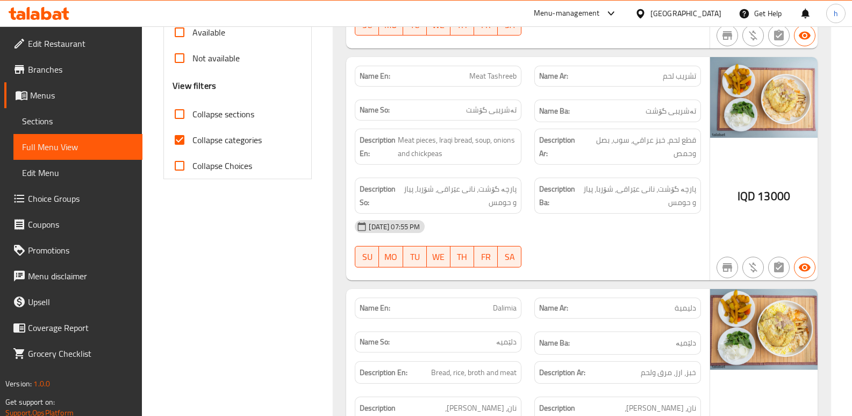
click at [181, 127] on input "Collapse categories" at bounding box center [180, 140] width 26 height 26
checkbox input "false"
click at [181, 101] on input "Collapse sections" at bounding box center [180, 114] width 26 height 26
checkbox input "true"
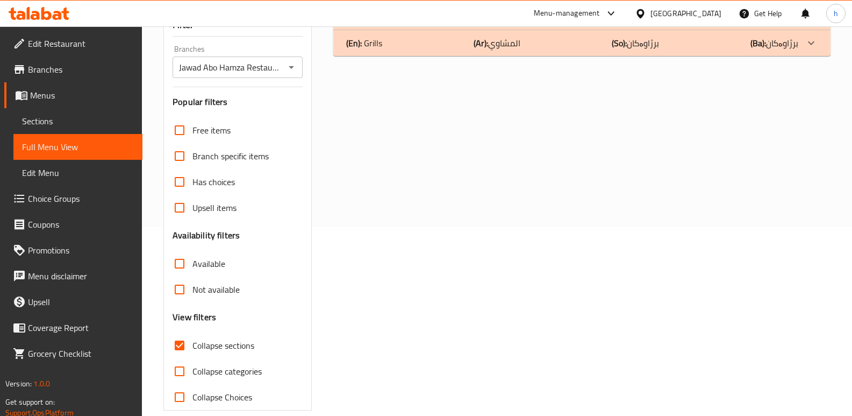
scroll to position [45, 0]
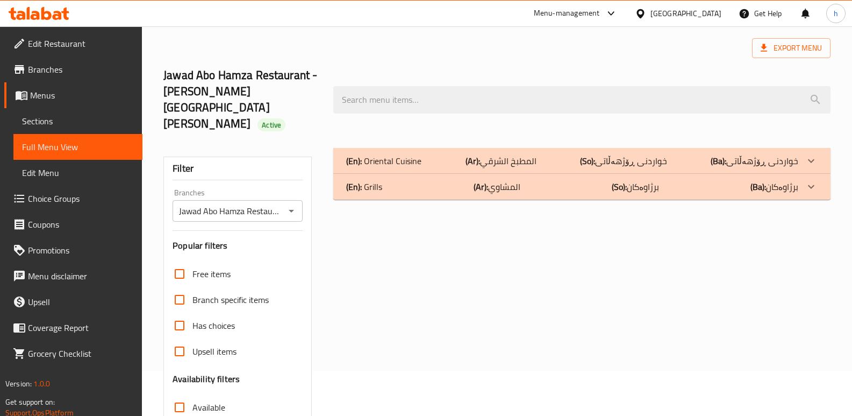
click at [409, 154] on p "(En): Oriental Cuisine" at bounding box center [383, 160] width 75 height 13
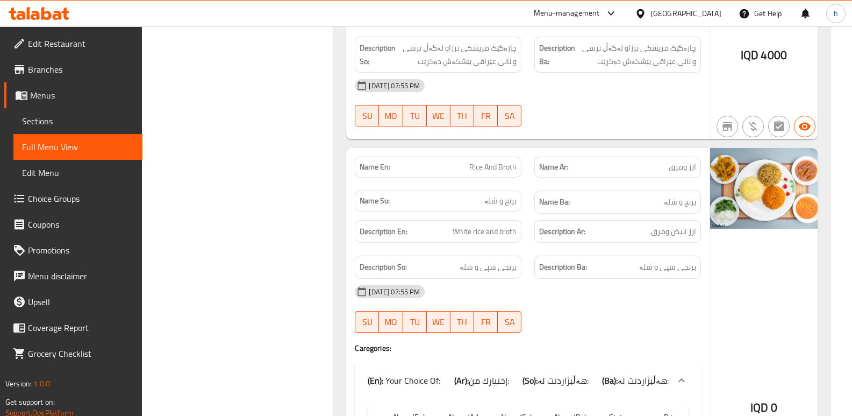
scroll to position [2207, 0]
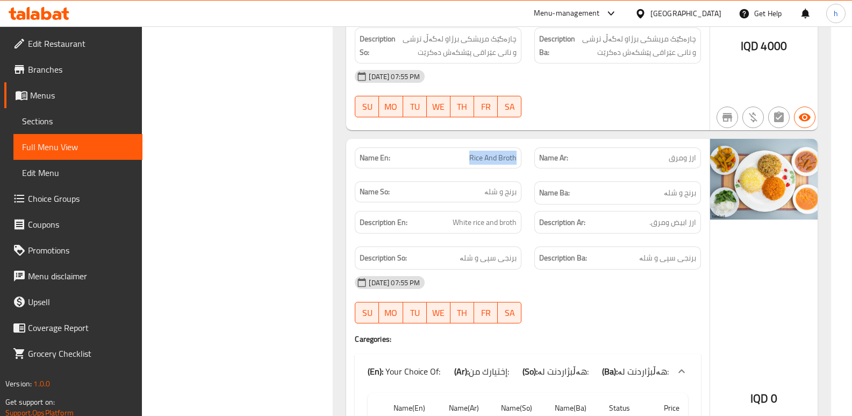
drag, startPoint x: 469, startPoint y: 117, endPoint x: 522, endPoint y: 129, distance: 54.0
click at [522, 141] on div "Name En: Rice And Broth" at bounding box center [438, 158] width 180 height 34
copy span "Rice And Broth"
click at [93, 124] on span "Sections" at bounding box center [78, 121] width 112 height 13
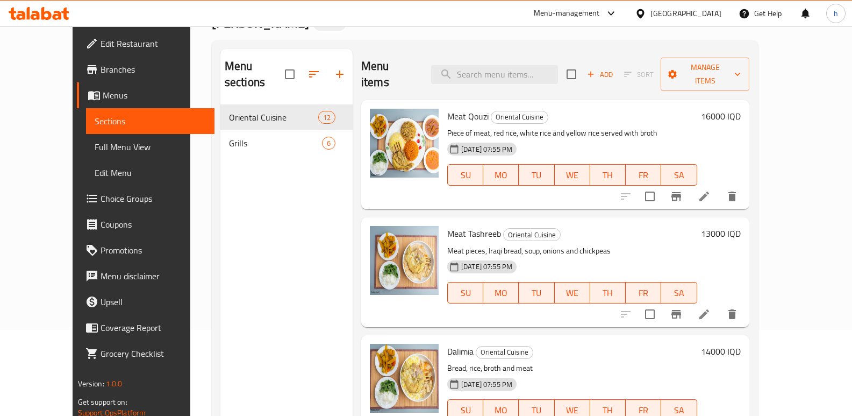
scroll to position [26, 0]
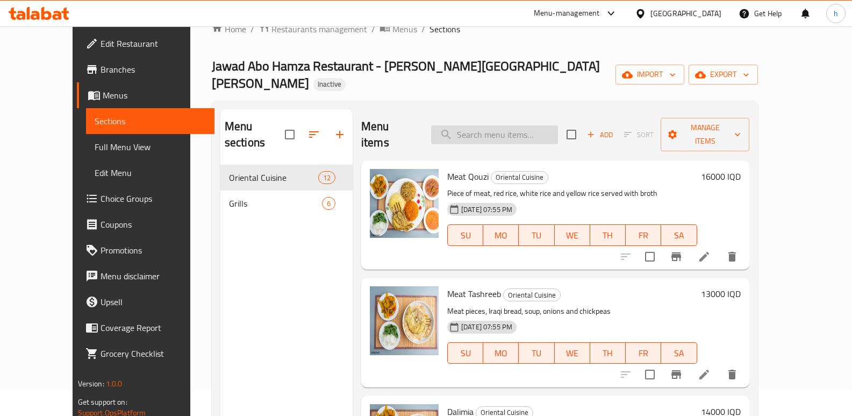
click at [550, 125] on input "search" at bounding box center [494, 134] width 127 height 19
paste input "Rice And Broth"
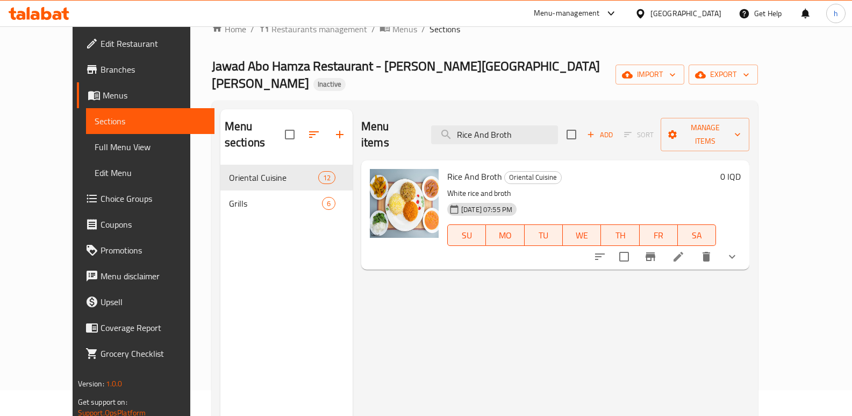
type input "Rice And Broth"
click at [745, 244] on div at bounding box center [666, 257] width 158 height 26
click at [683, 252] on icon at bounding box center [679, 257] width 10 height 10
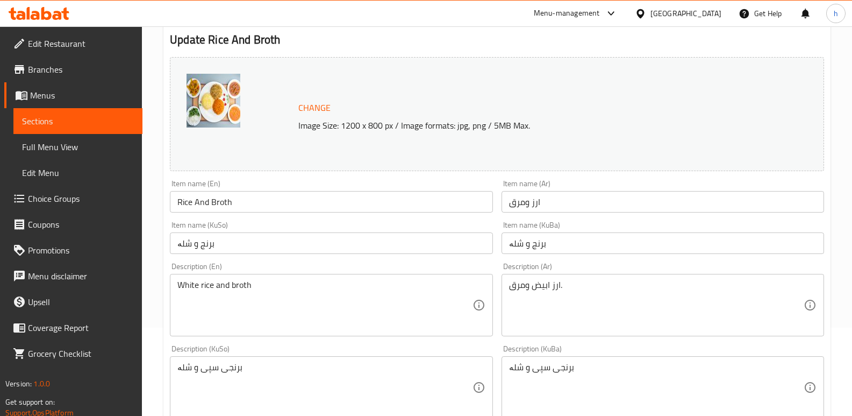
scroll to position [174, 0]
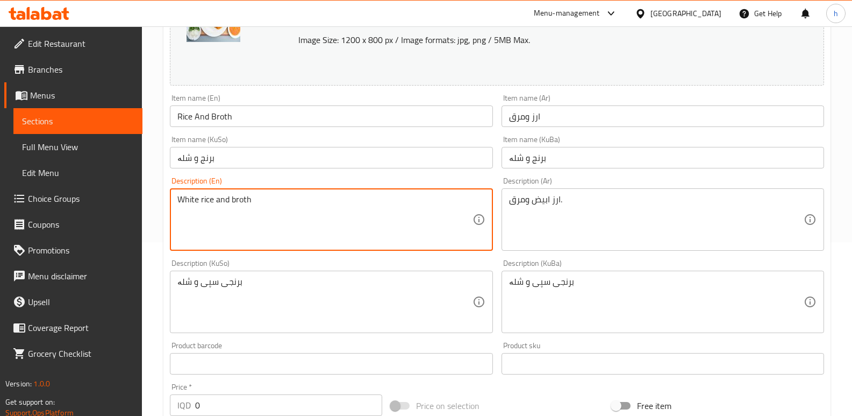
drag, startPoint x: 135, startPoint y: 191, endPoint x: 120, endPoint y: 189, distance: 15.7
paste textarea ", biryani rice, red rice"
type textarea "White rice, biryani rice, red rice and broth"
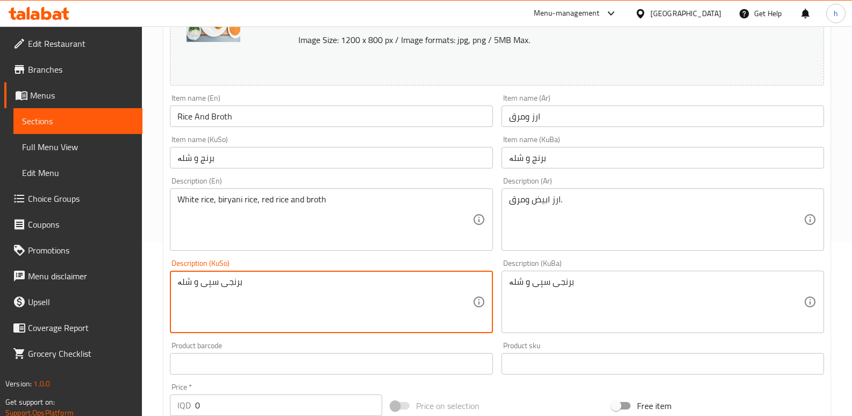
paste textarea "، برنجی بریانی، برنجی سوور"
type textarea "برنجی سپی، برنجی بریانی، برنجی سوور و شلە"
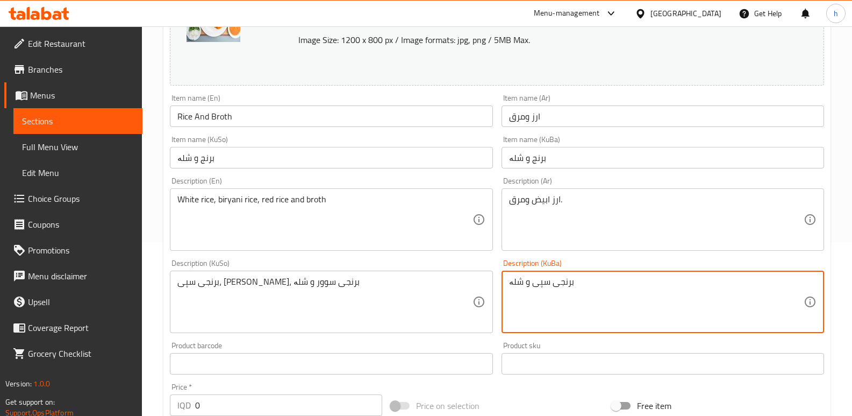
paste textarea "، برنجی بریانی، برنجی سوور"
type textarea "برنجی سپی، برنجی بریانی، برنجی سوور و شلە"
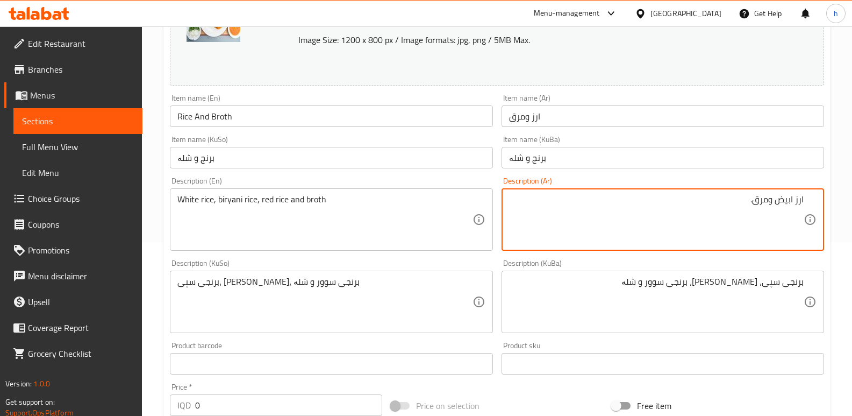
drag, startPoint x: 749, startPoint y: 198, endPoint x: 811, endPoint y: 200, distance: 61.3
click at [811, 200] on div "ارز ابیض ومرق. Description (Ar)" at bounding box center [663, 219] width 323 height 62
paste textarea "رز أبيض، أرز برياني، أرز أحمر ومرق"
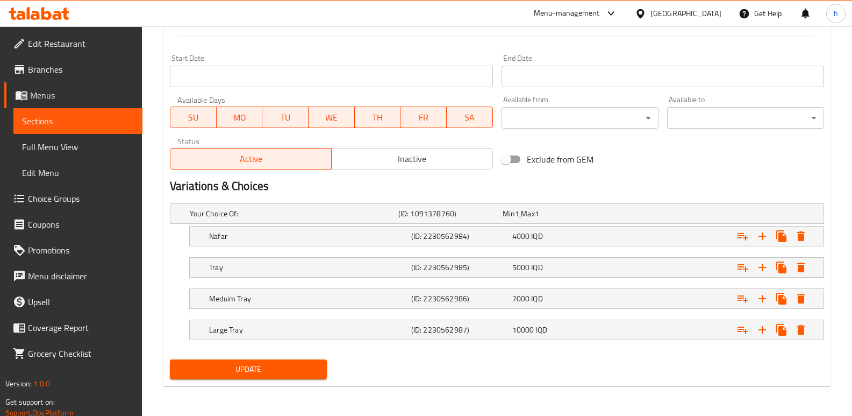
type textarea "أرز أبيض، أرز برياني، أرز أحمر ومرق"
click at [269, 365] on span "Update" at bounding box center [248, 368] width 140 height 13
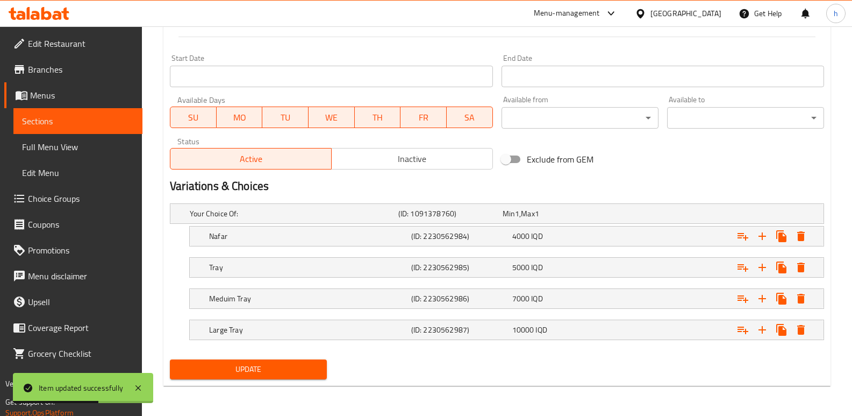
click at [63, 151] on span "Full Menu View" at bounding box center [78, 146] width 112 height 13
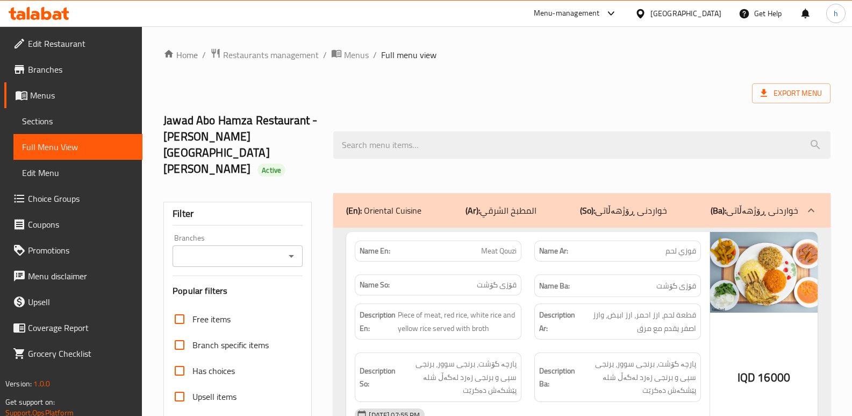
click at [228, 248] on input "Branches" at bounding box center [229, 255] width 106 height 15
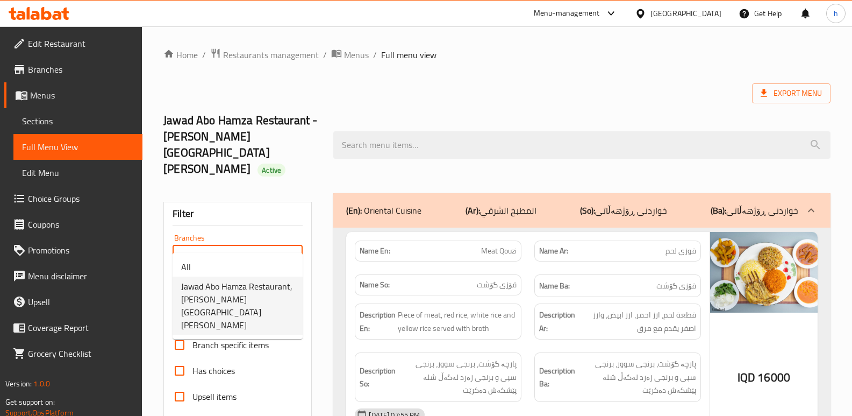
click at [247, 286] on span "Jawad Abo Hamza Restaurant, Al Hizam Al Akhdar Street" at bounding box center [237, 306] width 113 height 52
type input "Jawad Abo Hamza Restaurant, Al Hizam Al Akhdar Street"
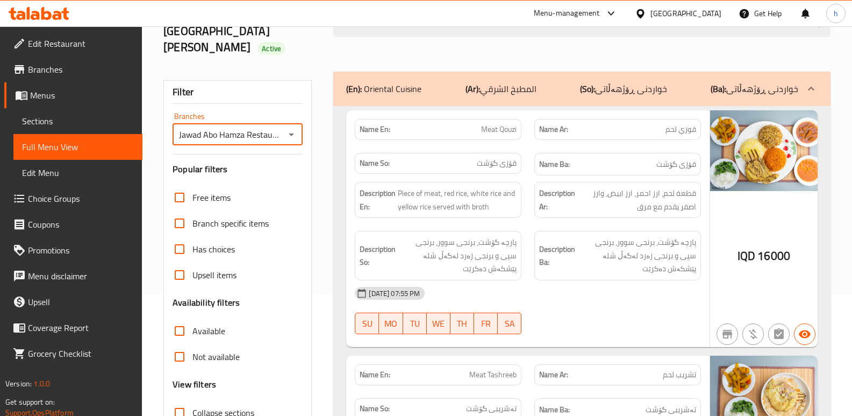
scroll to position [143, 0]
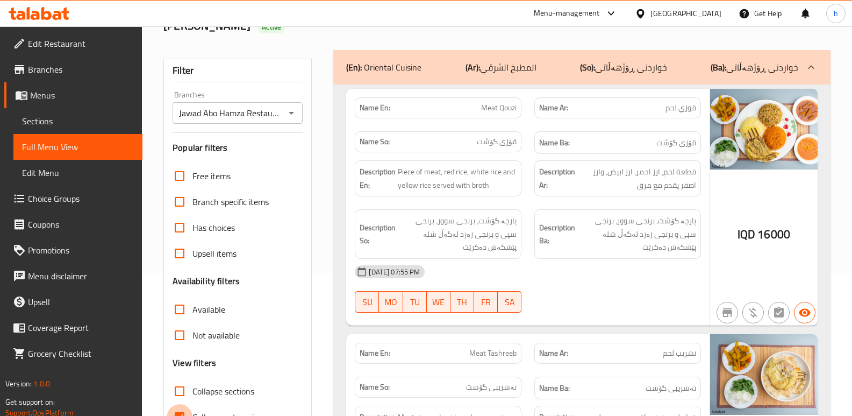
click at [178, 404] on input "Collapse categories" at bounding box center [180, 417] width 26 height 26
checkbox input "false"
click at [174, 379] on input "Collapse sections" at bounding box center [180, 391] width 26 height 26
checkbox input "true"
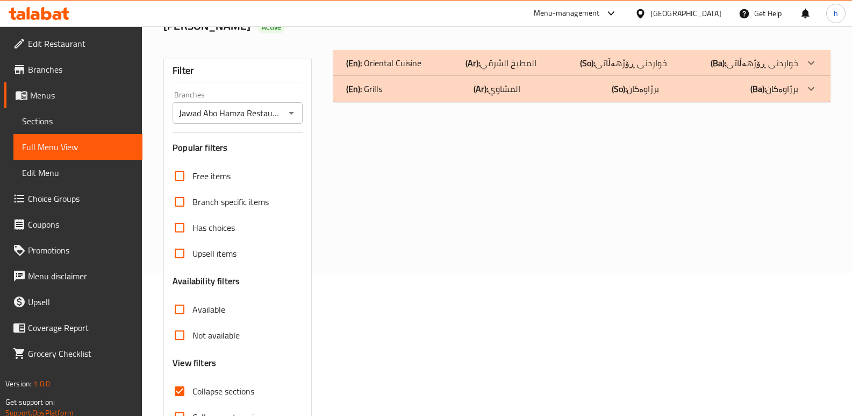
click at [452, 50] on div "(En): Oriental Cuisine (Ar): المطبخ الشرقي (So): خواردنی ڕۆژهەڵاتی (Ba): خواردن…" at bounding box center [581, 63] width 497 height 26
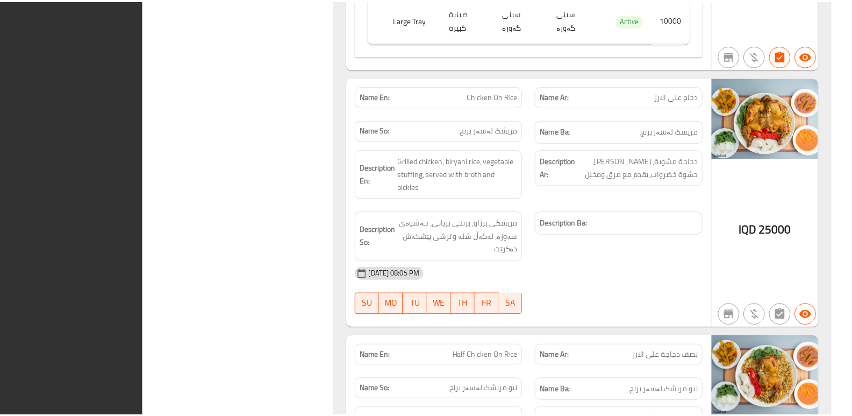
scroll to position [2920, 0]
